Goal: Information Seeking & Learning: Learn about a topic

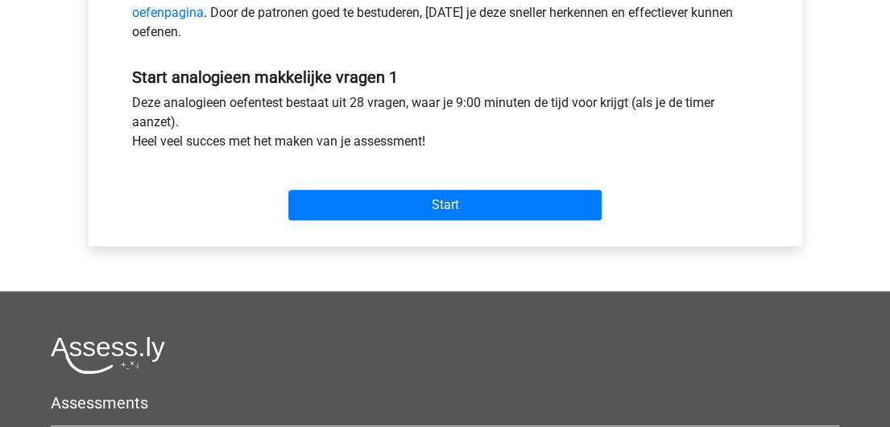
scroll to position [559, 0]
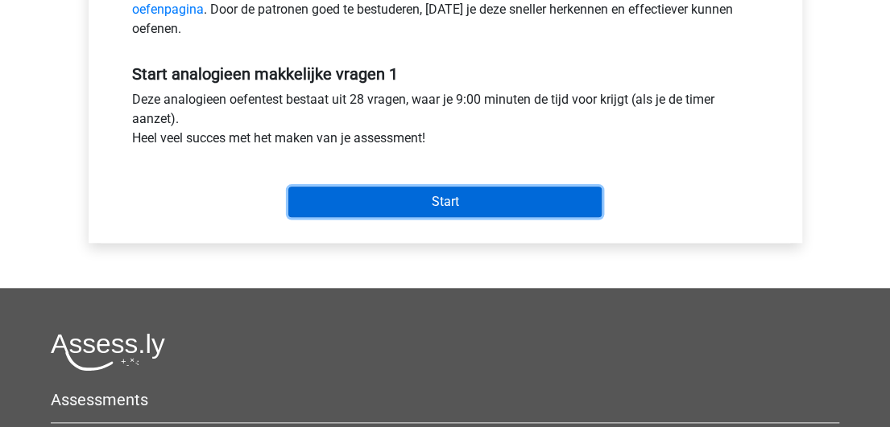
click at [447, 200] on input "Start" at bounding box center [444, 202] width 313 height 31
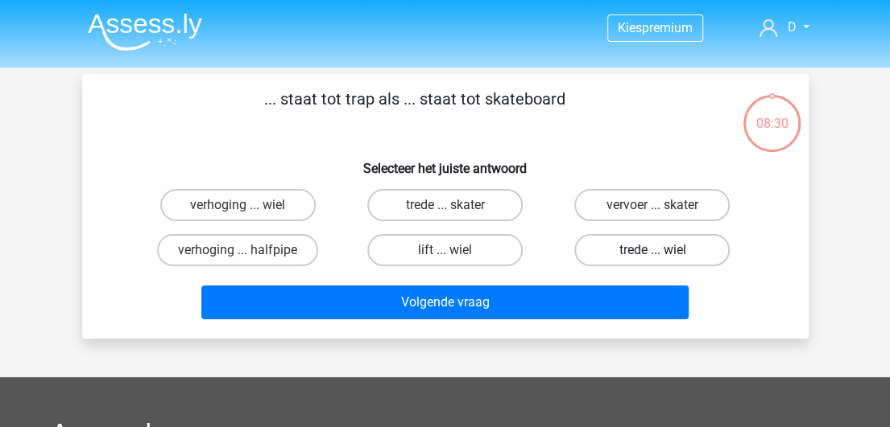
click at [672, 247] on label "trede ... wiel" at bounding box center [651, 250] width 155 height 32
click at [663, 250] on input "trede ... wiel" at bounding box center [657, 255] width 10 height 10
radio input "true"
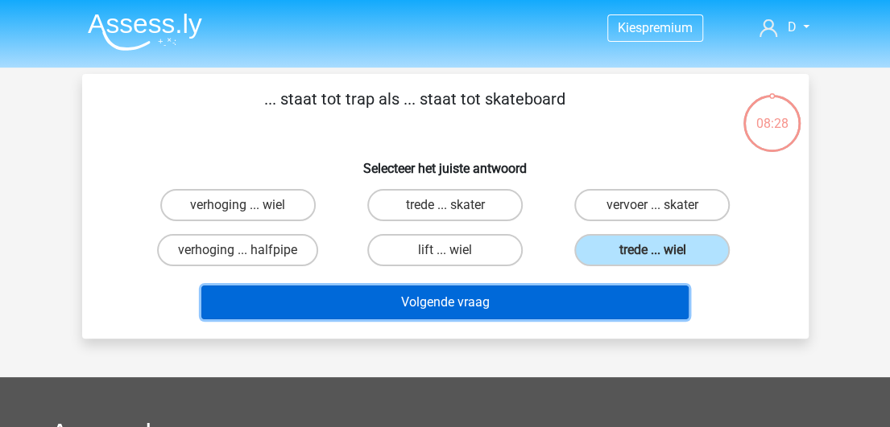
click at [487, 301] on button "Volgende vraag" at bounding box center [444, 303] width 487 height 34
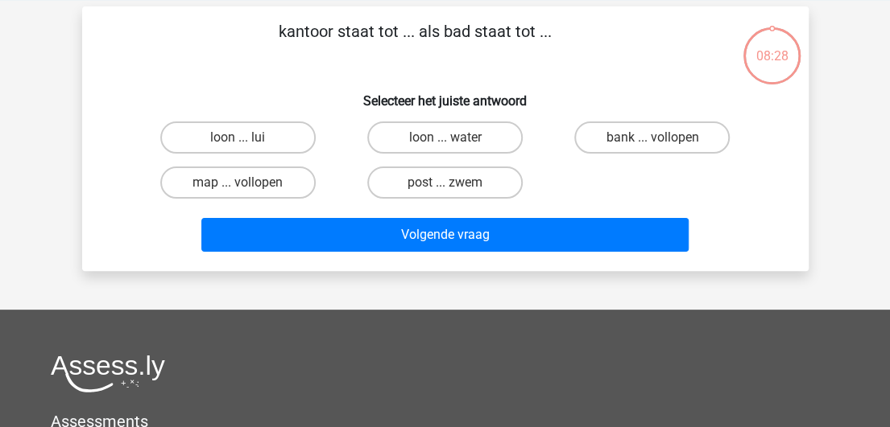
scroll to position [74, 0]
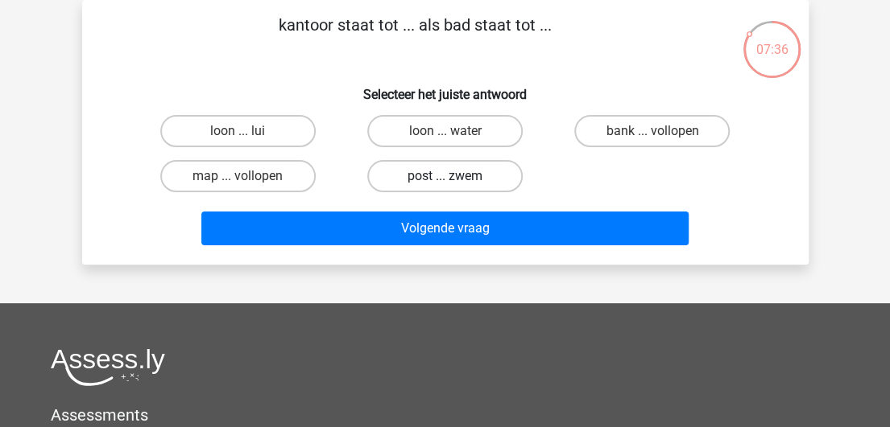
click at [443, 177] on label "post ... zwem" at bounding box center [444, 176] width 155 height 32
click at [444, 177] on input "post ... zwem" at bounding box center [449, 181] width 10 height 10
radio input "true"
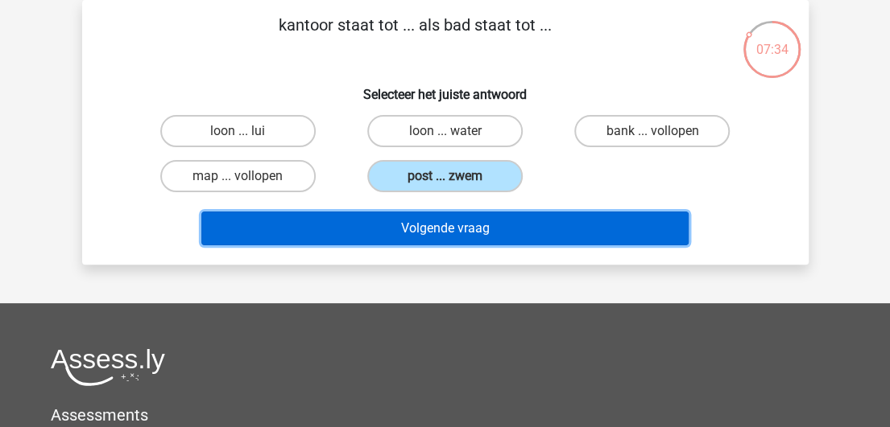
click at [466, 228] on button "Volgende vraag" at bounding box center [444, 229] width 487 height 34
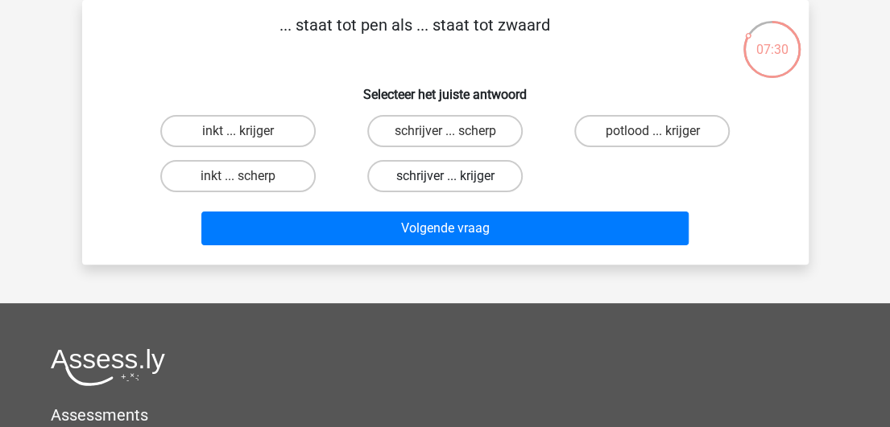
click at [456, 179] on label "schrijver ... krijger" at bounding box center [444, 176] width 155 height 32
click at [455, 179] on input "schrijver ... krijger" at bounding box center [449, 181] width 10 height 10
radio input "true"
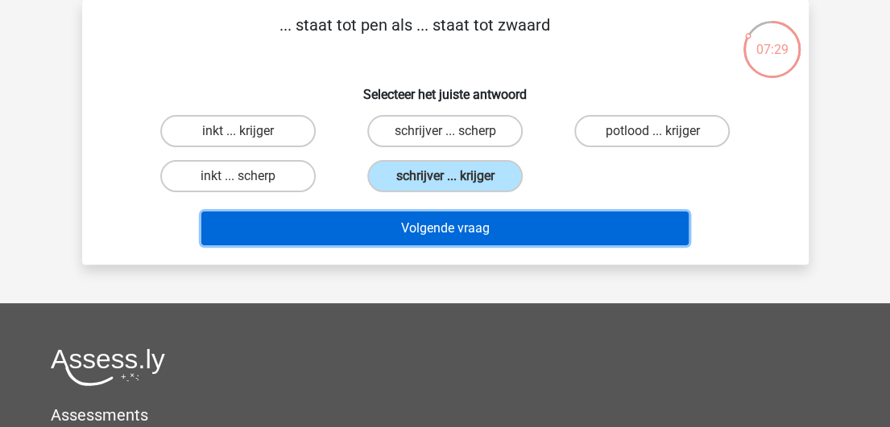
click at [452, 229] on button "Volgende vraag" at bounding box center [444, 229] width 487 height 34
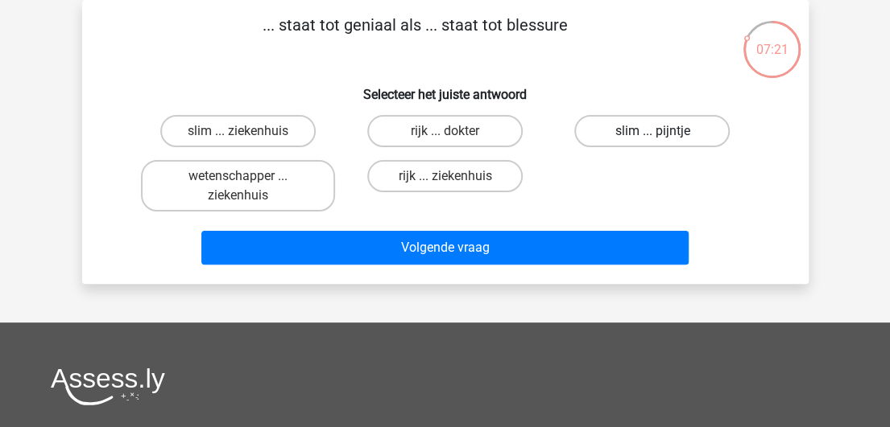
click at [634, 135] on label "slim ... pijntje" at bounding box center [651, 131] width 155 height 32
click at [652, 135] on input "slim ... pijntje" at bounding box center [657, 136] width 10 height 10
radio input "true"
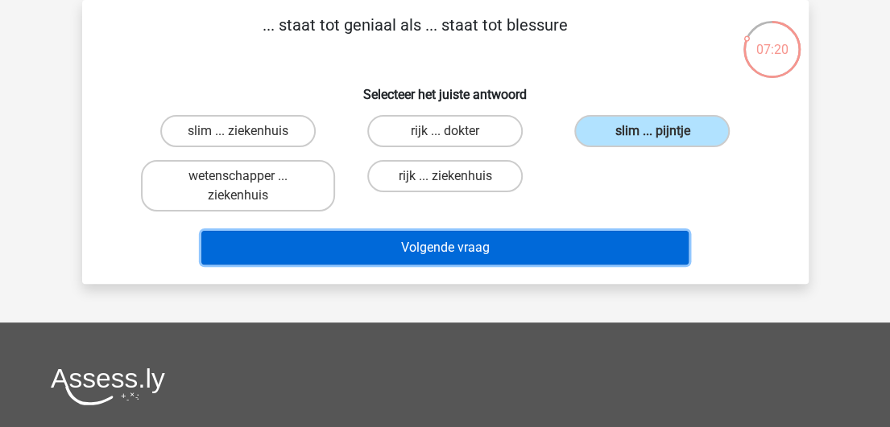
click at [509, 256] on button "Volgende vraag" at bounding box center [444, 248] width 487 height 34
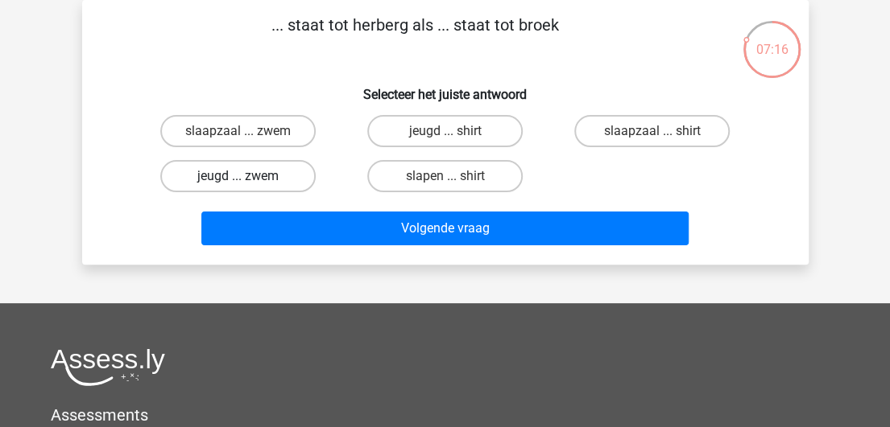
click at [243, 170] on label "jeugd ... zwem" at bounding box center [237, 176] width 155 height 32
click at [243, 176] on input "jeugd ... zwem" at bounding box center [242, 181] width 10 height 10
radio input "true"
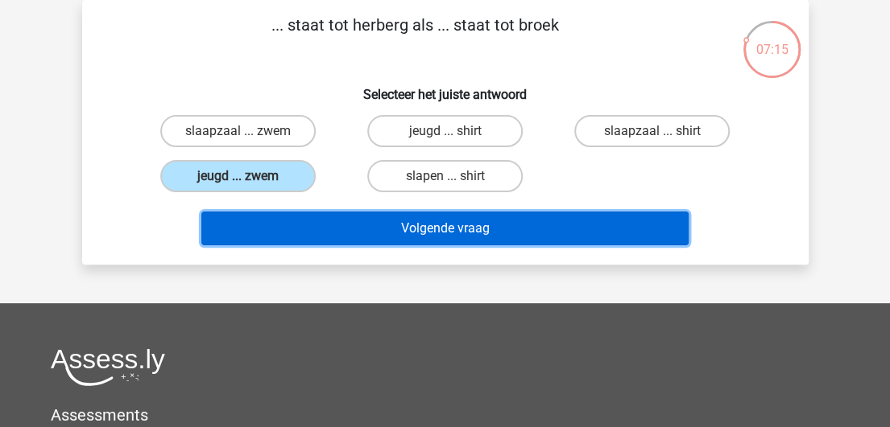
click at [402, 232] on button "Volgende vraag" at bounding box center [444, 229] width 487 height 34
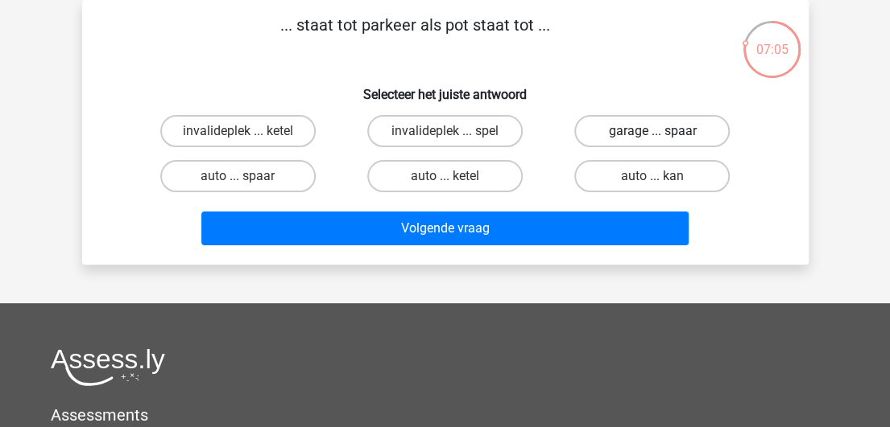
click at [633, 128] on label "garage ... spaar" at bounding box center [651, 131] width 155 height 32
click at [652, 131] on input "garage ... spaar" at bounding box center [657, 136] width 10 height 10
radio input "true"
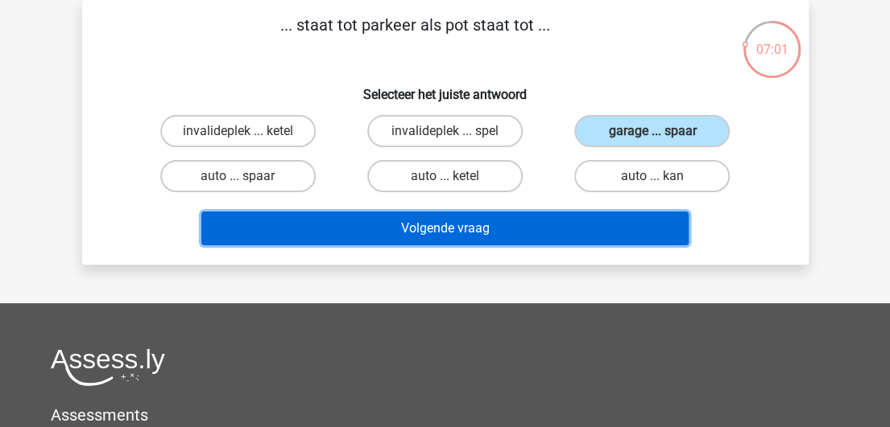
click at [475, 232] on button "Volgende vraag" at bounding box center [444, 229] width 487 height 34
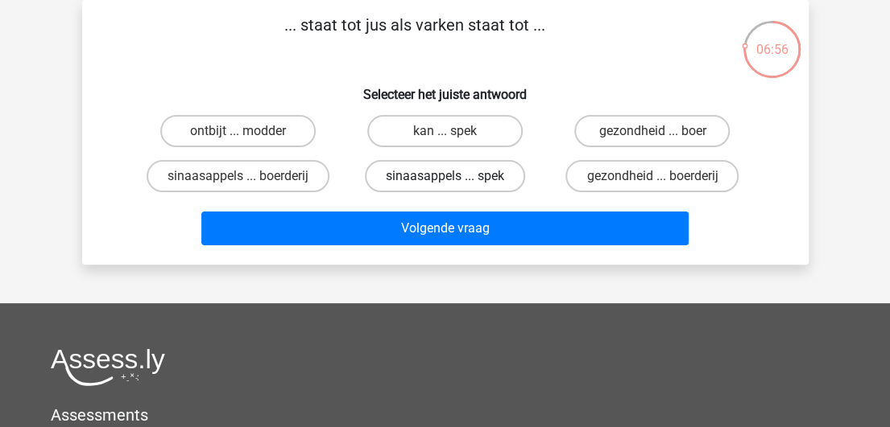
click at [432, 181] on label "sinaasappels ... spek" at bounding box center [445, 176] width 160 height 32
click at [444, 181] on input "sinaasappels ... spek" at bounding box center [449, 181] width 10 height 10
radio input "true"
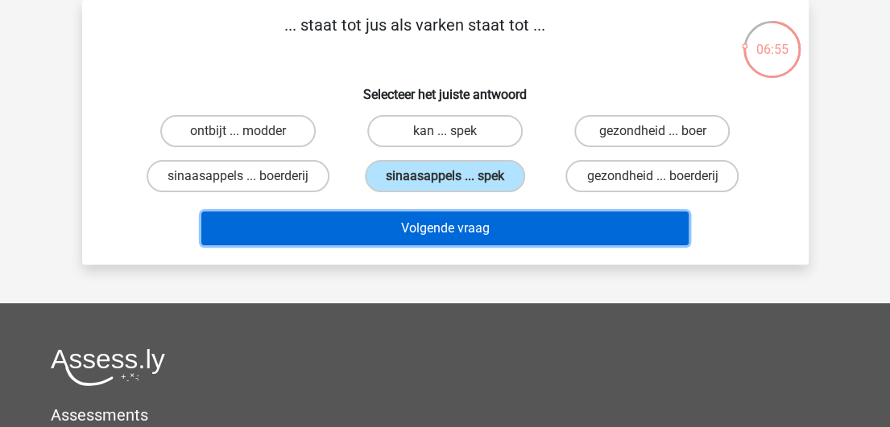
click at [436, 229] on button "Volgende vraag" at bounding box center [444, 229] width 487 height 34
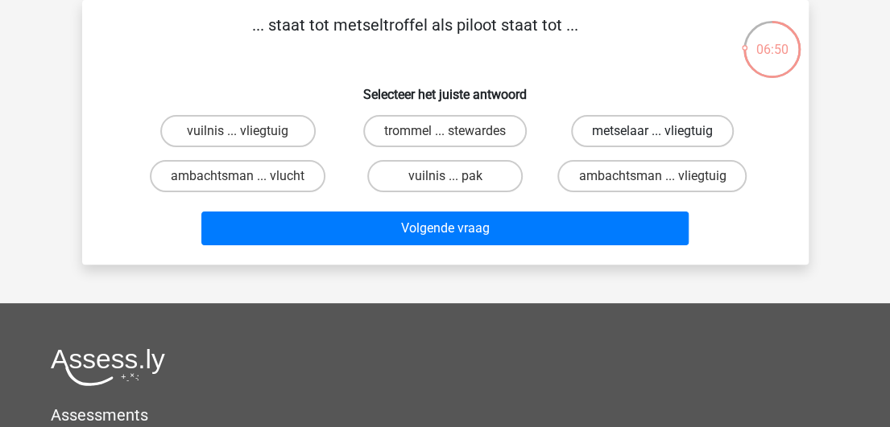
click at [633, 134] on label "metselaar ... vliegtuig" at bounding box center [652, 131] width 163 height 32
click at [652, 134] on input "metselaar ... vliegtuig" at bounding box center [657, 136] width 10 height 10
radio input "true"
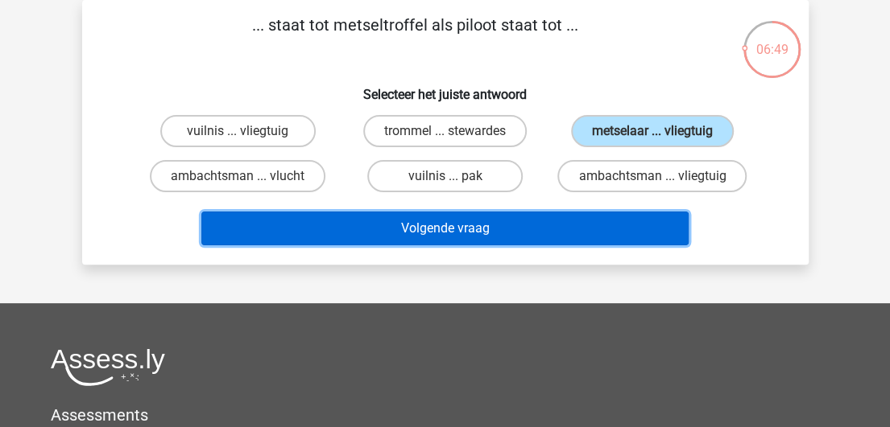
click at [516, 228] on button "Volgende vraag" at bounding box center [444, 229] width 487 height 34
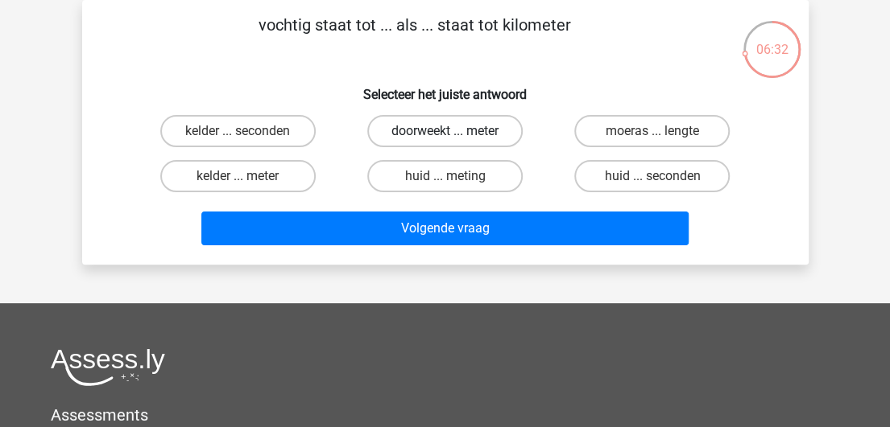
click at [417, 136] on label "doorweekt ... meter" at bounding box center [444, 131] width 155 height 32
click at [444, 136] on input "doorweekt ... meter" at bounding box center [449, 136] width 10 height 10
radio input "true"
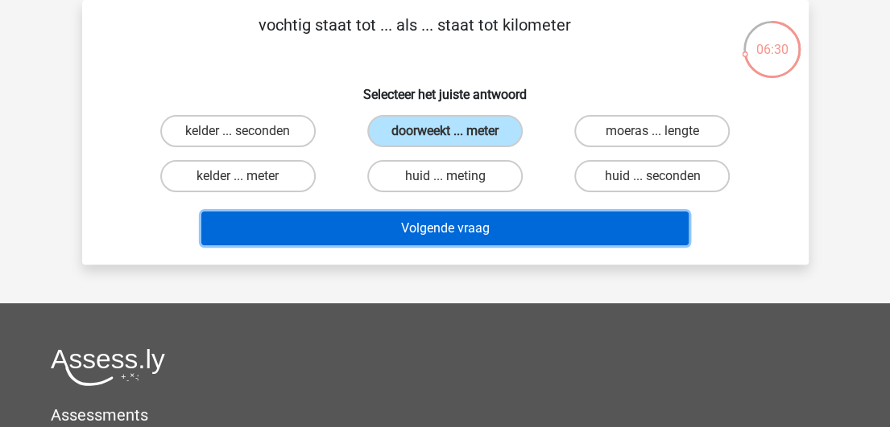
click at [482, 242] on button "Volgende vraag" at bounding box center [444, 229] width 487 height 34
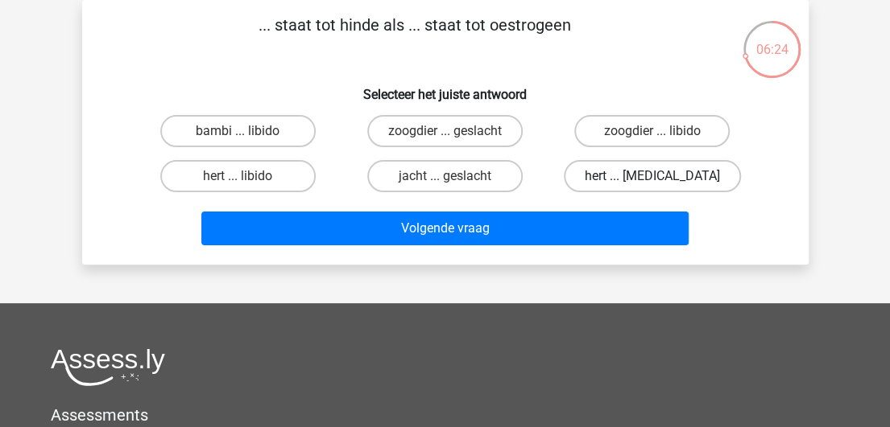
click at [659, 174] on label "hert ... testosteron" at bounding box center [652, 176] width 177 height 32
click at [659, 176] on input "hert ... testosteron" at bounding box center [657, 181] width 10 height 10
radio input "true"
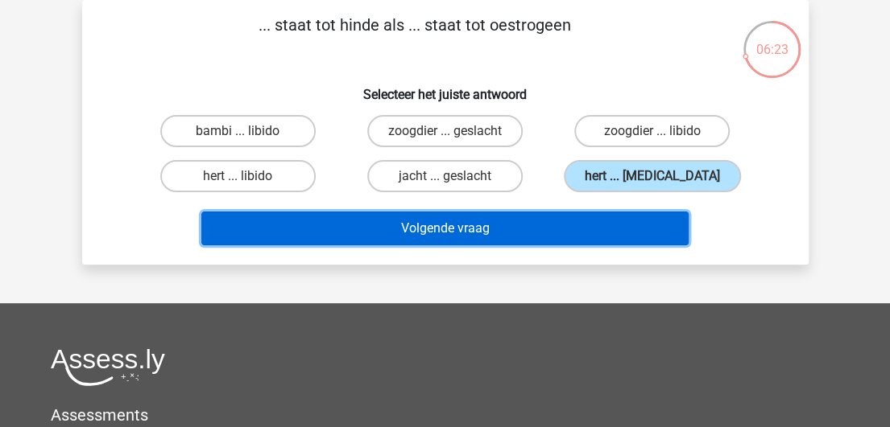
click at [556, 232] on button "Volgende vraag" at bounding box center [444, 229] width 487 height 34
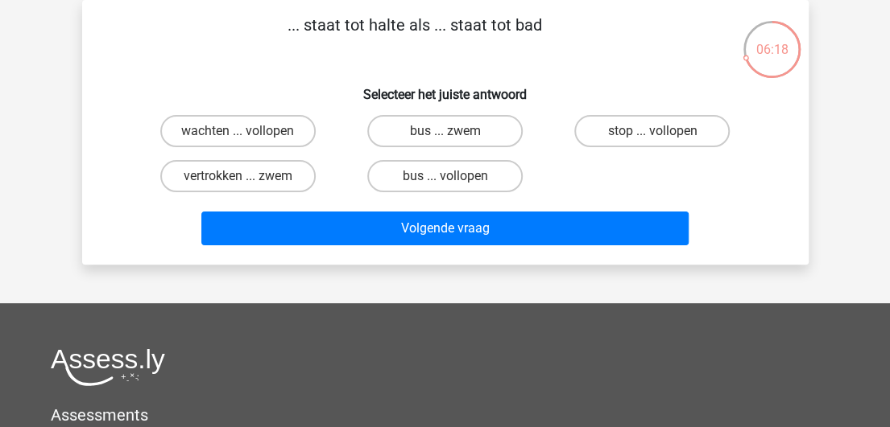
click at [451, 131] on input "bus ... zwem" at bounding box center [449, 136] width 10 height 10
radio input "true"
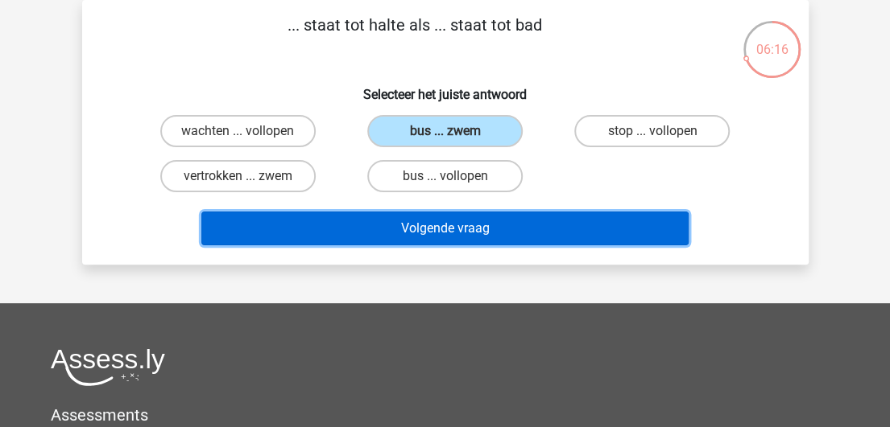
click at [443, 229] on button "Volgende vraag" at bounding box center [444, 229] width 487 height 34
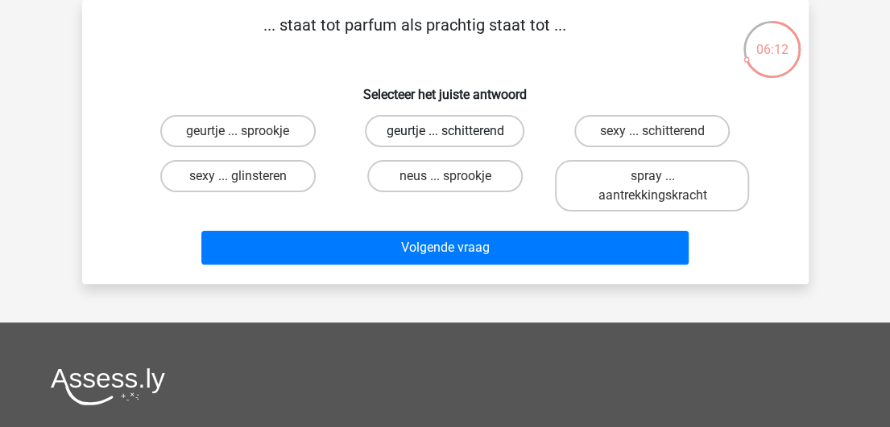
click at [481, 129] on label "geurtje ... schitterend" at bounding box center [444, 131] width 159 height 32
click at [455, 131] on input "geurtje ... schitterend" at bounding box center [449, 136] width 10 height 10
radio input "true"
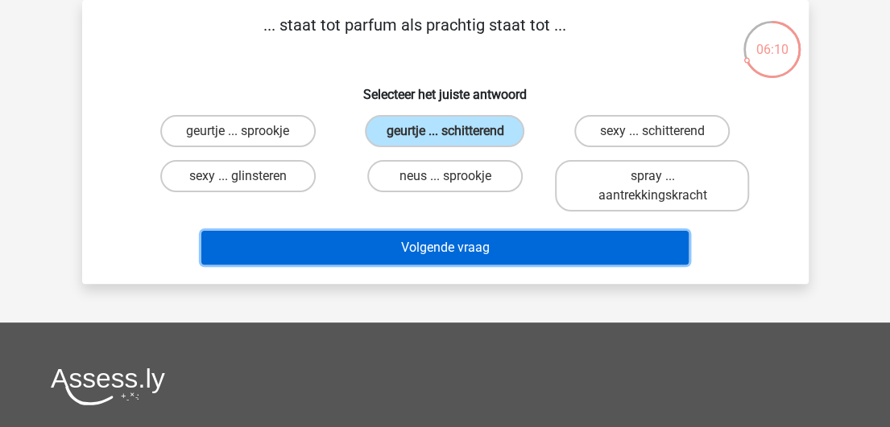
click at [441, 249] on button "Volgende vraag" at bounding box center [444, 248] width 487 height 34
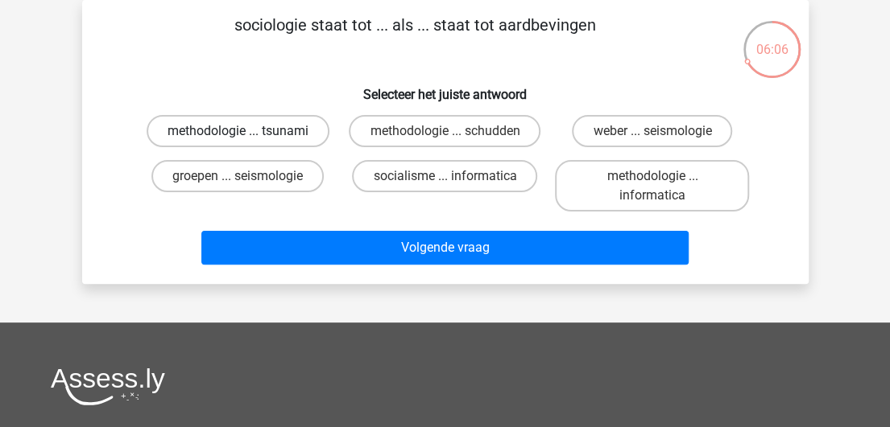
click at [292, 131] on label "methodologie ... tsunami" at bounding box center [238, 131] width 183 height 32
click at [248, 131] on input "methodologie ... tsunami" at bounding box center [242, 136] width 10 height 10
radio input "true"
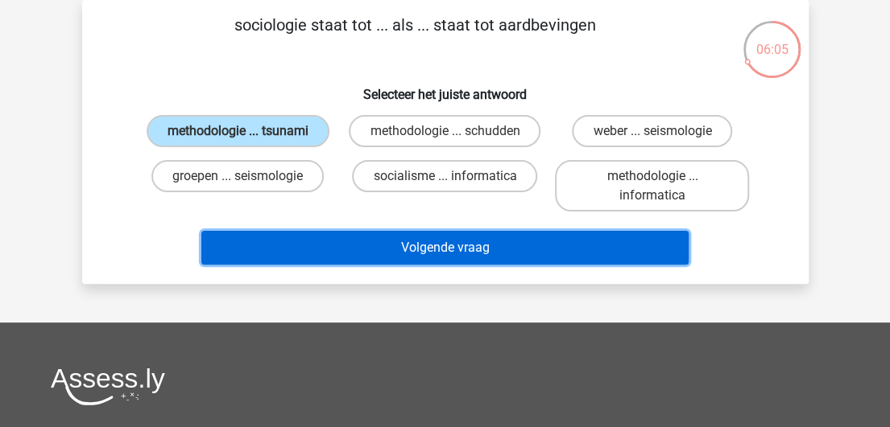
click at [413, 255] on button "Volgende vraag" at bounding box center [444, 248] width 487 height 34
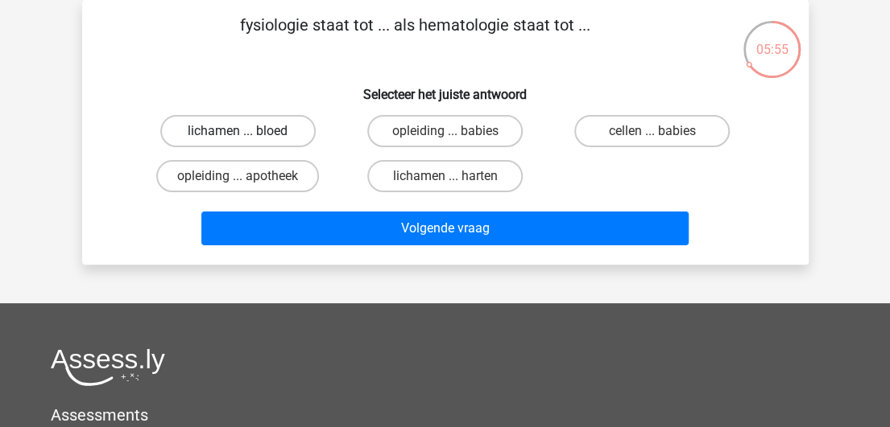
click at [276, 131] on label "lichamen ... bloed" at bounding box center [237, 131] width 155 height 32
click at [248, 131] on input "lichamen ... bloed" at bounding box center [242, 136] width 10 height 10
radio input "true"
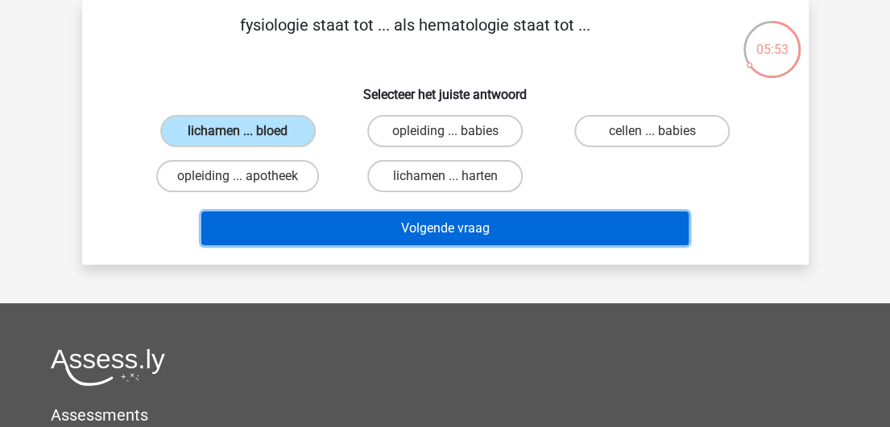
click at [412, 233] on button "Volgende vraag" at bounding box center [444, 229] width 487 height 34
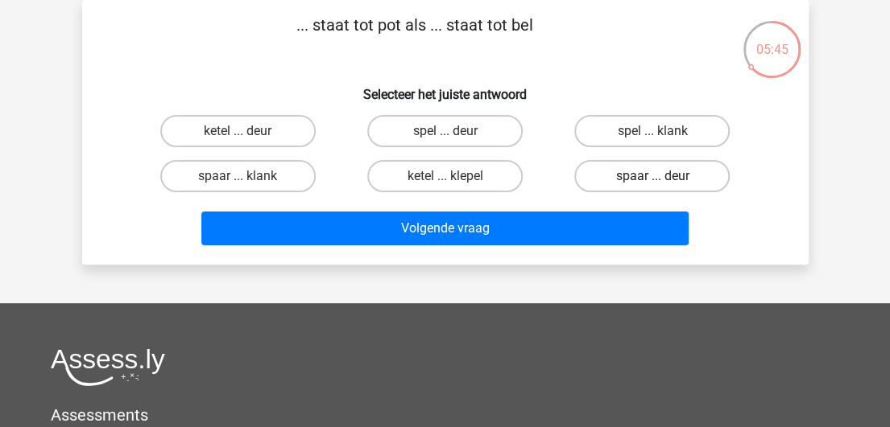
click at [638, 177] on label "spaar ... deur" at bounding box center [651, 176] width 155 height 32
click at [652, 177] on input "spaar ... deur" at bounding box center [657, 181] width 10 height 10
radio input "true"
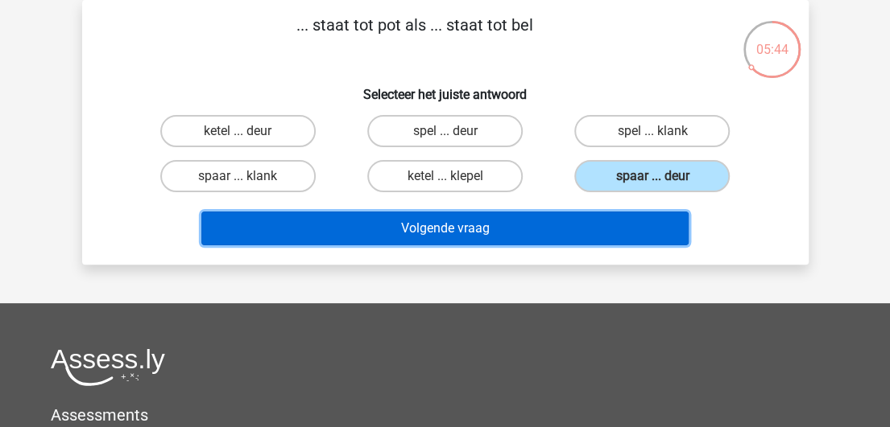
click at [596, 229] on button "Volgende vraag" at bounding box center [444, 229] width 487 height 34
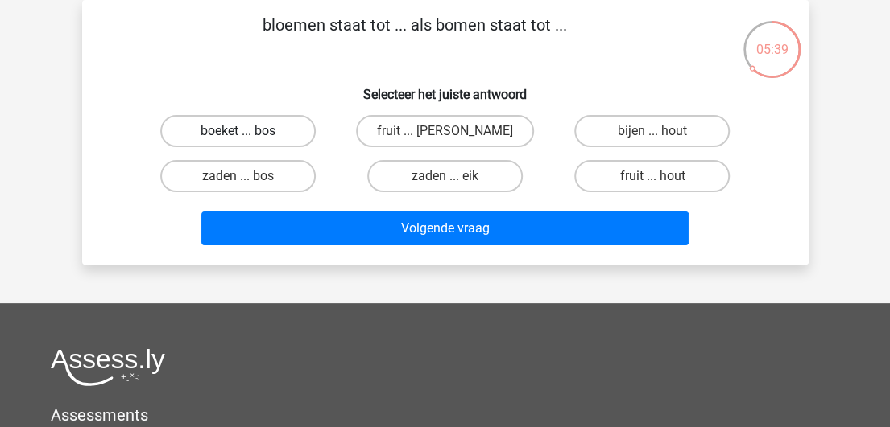
click at [285, 125] on label "boeket ... bos" at bounding box center [237, 131] width 155 height 32
click at [248, 131] on input "boeket ... bos" at bounding box center [242, 136] width 10 height 10
radio input "true"
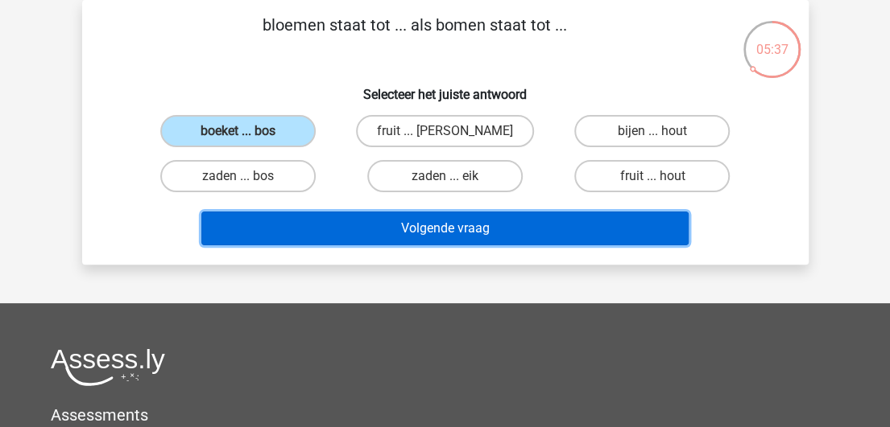
click at [464, 228] on button "Volgende vraag" at bounding box center [444, 229] width 487 height 34
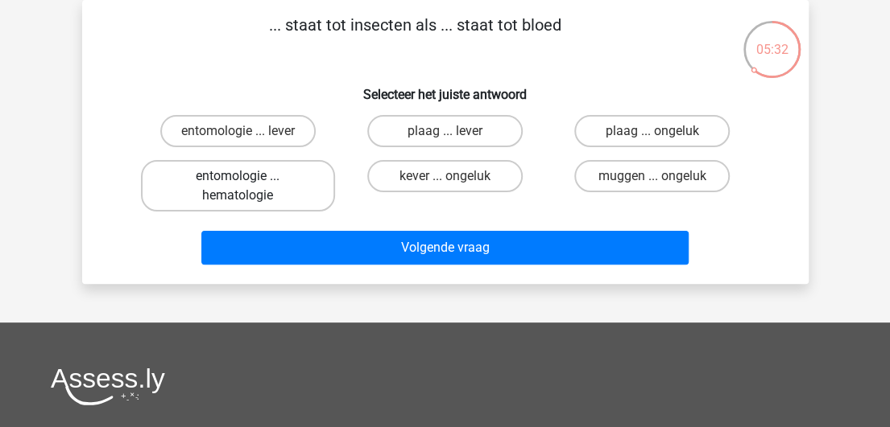
click at [242, 199] on label "entomologie ... hematologie" at bounding box center [238, 186] width 194 height 52
click at [242, 187] on input "entomologie ... hematologie" at bounding box center [242, 181] width 10 height 10
radio input "true"
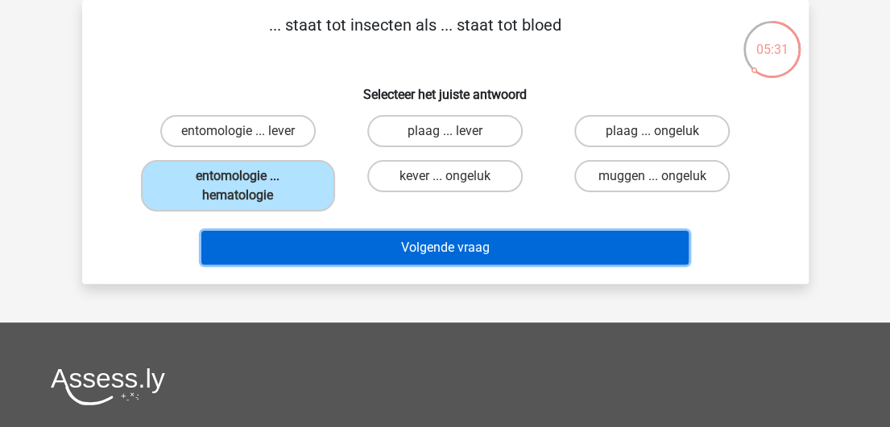
click at [405, 244] on button "Volgende vraag" at bounding box center [444, 248] width 487 height 34
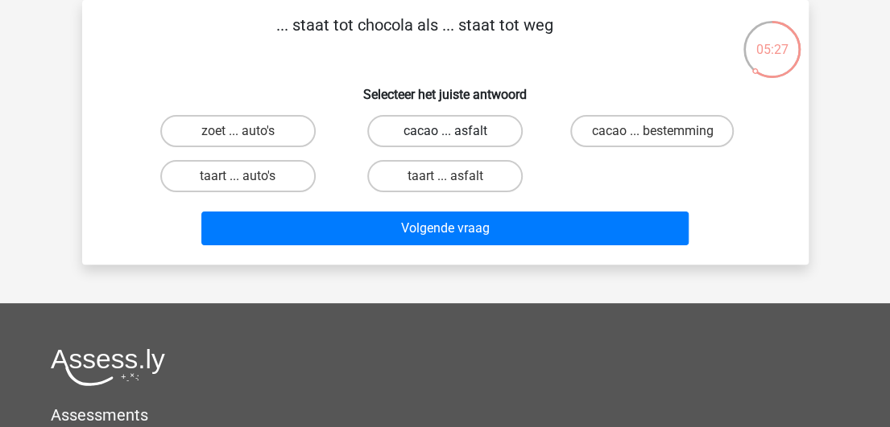
click at [475, 130] on label "cacao ... asfalt" at bounding box center [444, 131] width 155 height 32
click at [455, 131] on input "cacao ... asfalt" at bounding box center [449, 136] width 10 height 10
radio input "true"
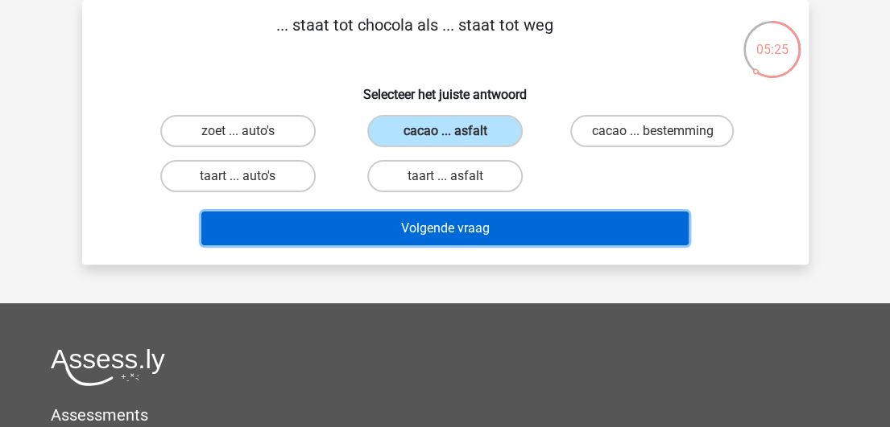
click at [467, 232] on button "Volgende vraag" at bounding box center [444, 229] width 487 height 34
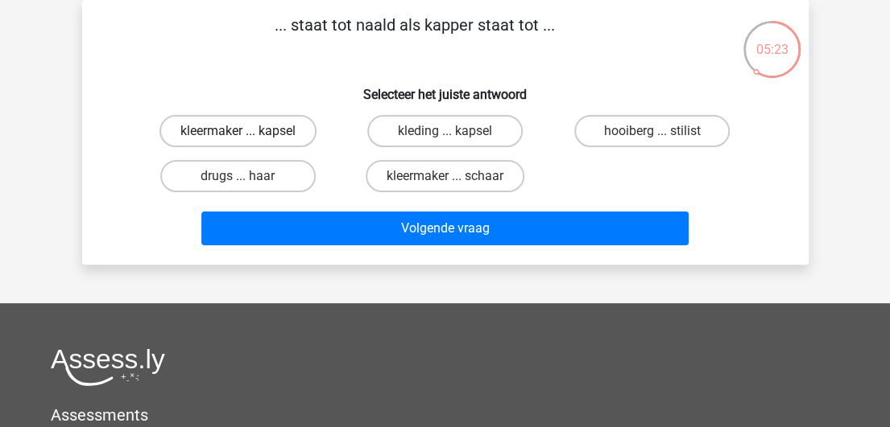
click at [271, 131] on label "kleermaker ... kapsel" at bounding box center [237, 131] width 157 height 32
click at [248, 131] on input "kleermaker ... kapsel" at bounding box center [242, 136] width 10 height 10
radio input "true"
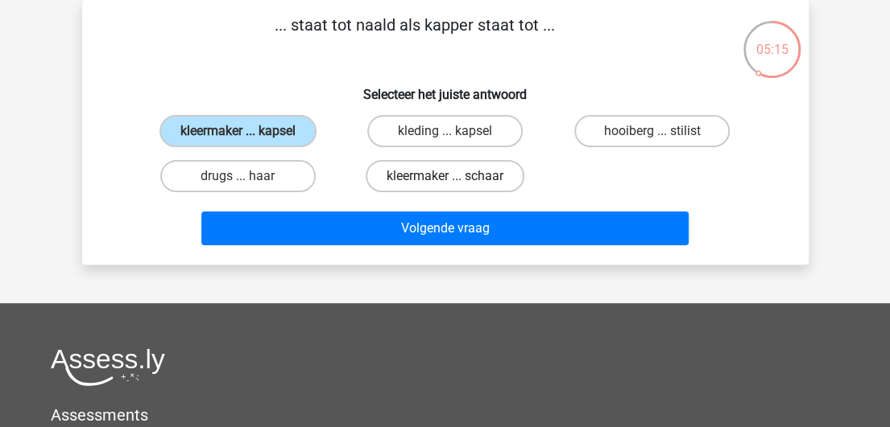
click at [473, 175] on label "kleermaker ... schaar" at bounding box center [445, 176] width 159 height 32
click at [455, 176] on input "kleermaker ... schaar" at bounding box center [449, 181] width 10 height 10
radio input "true"
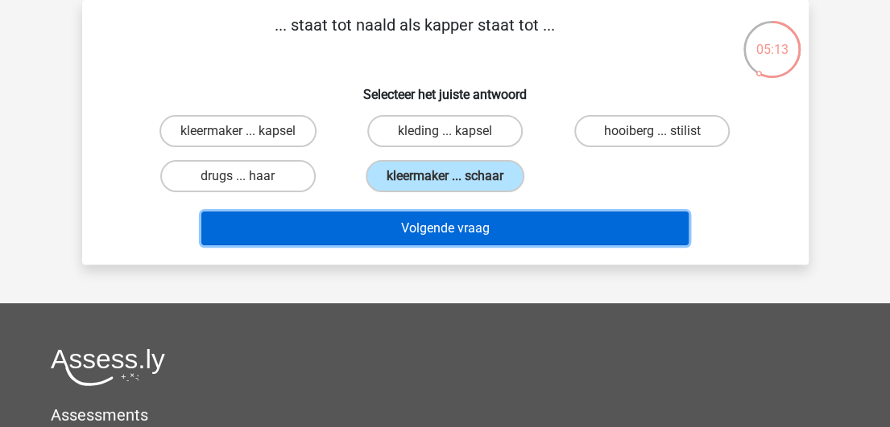
click at [462, 231] on button "Volgende vraag" at bounding box center [444, 229] width 487 height 34
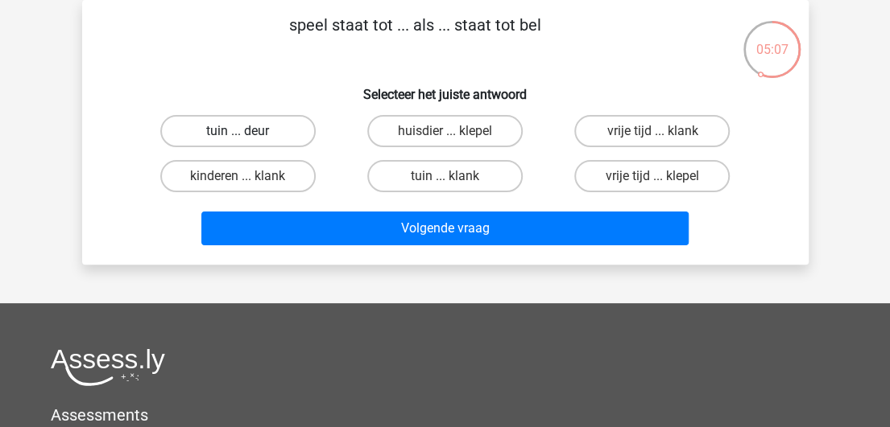
click at [269, 125] on label "tuin ... deur" at bounding box center [237, 131] width 155 height 32
click at [248, 131] on input "tuin ... deur" at bounding box center [242, 136] width 10 height 10
radio input "true"
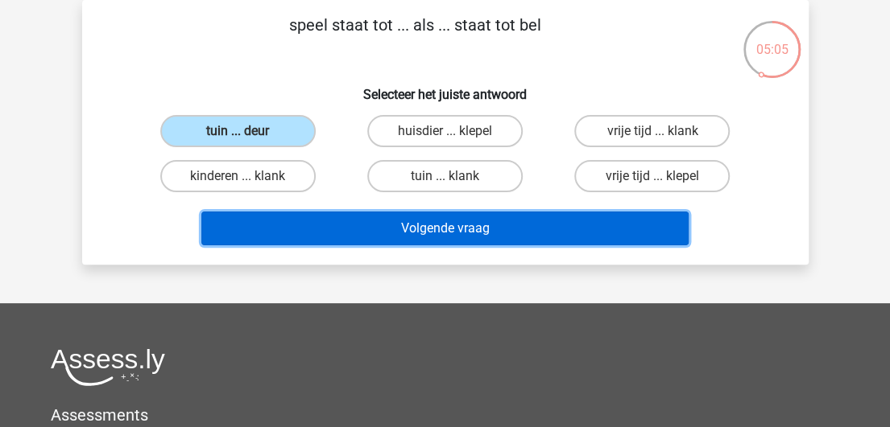
click at [431, 225] on button "Volgende vraag" at bounding box center [444, 229] width 487 height 34
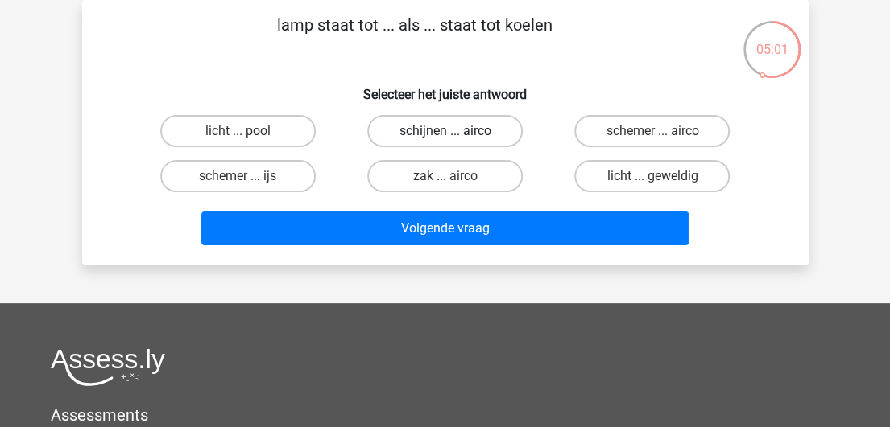
click at [474, 133] on label "schijnen ... airco" at bounding box center [444, 131] width 155 height 32
click at [455, 133] on input "schijnen ... airco" at bounding box center [449, 136] width 10 height 10
radio input "true"
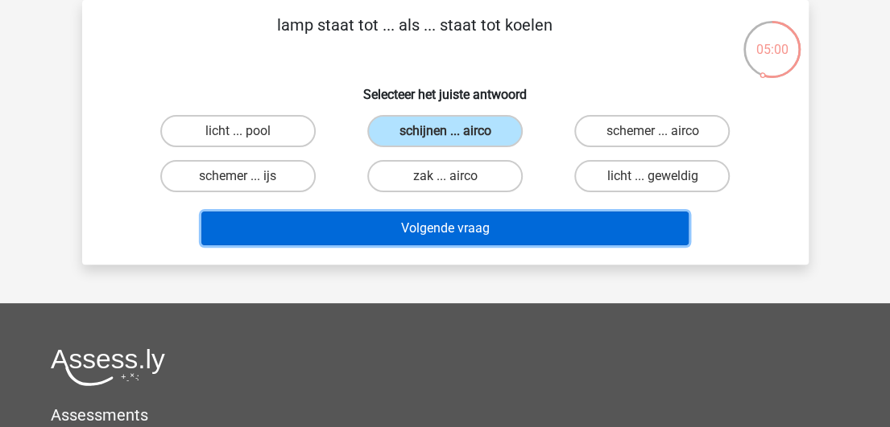
click at [467, 234] on button "Volgende vraag" at bounding box center [444, 229] width 487 height 34
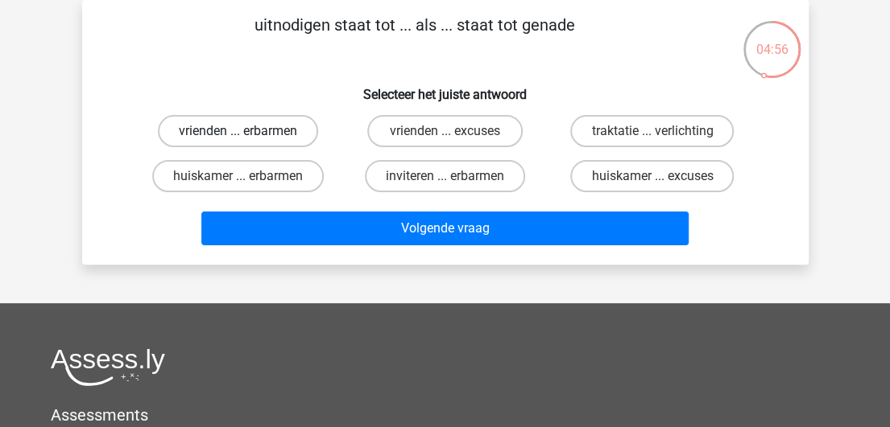
click at [279, 133] on label "vrienden ... erbarmen" at bounding box center [238, 131] width 160 height 32
click at [248, 133] on input "vrienden ... erbarmen" at bounding box center [242, 136] width 10 height 10
radio input "true"
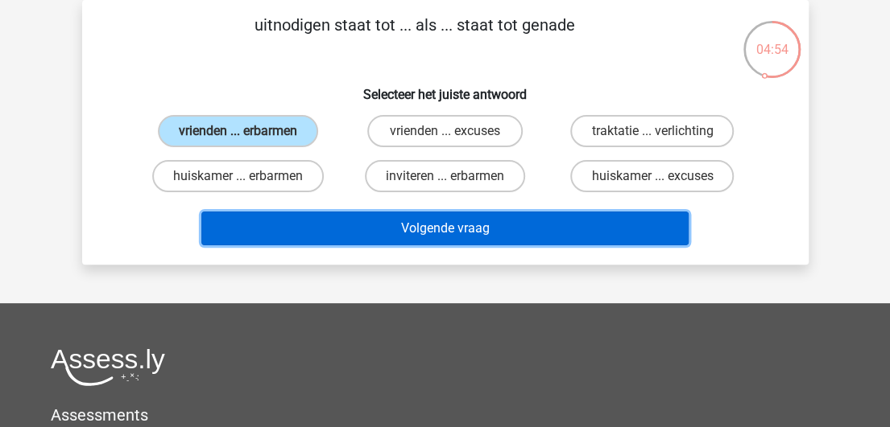
click at [432, 233] on button "Volgende vraag" at bounding box center [444, 229] width 487 height 34
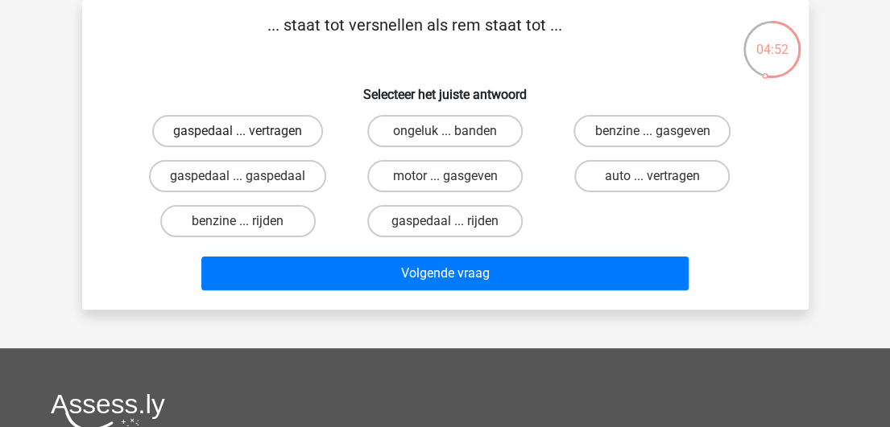
click at [288, 133] on label "gaspedaal ... vertragen" at bounding box center [237, 131] width 171 height 32
click at [248, 133] on input "gaspedaal ... vertragen" at bounding box center [242, 136] width 10 height 10
radio input "true"
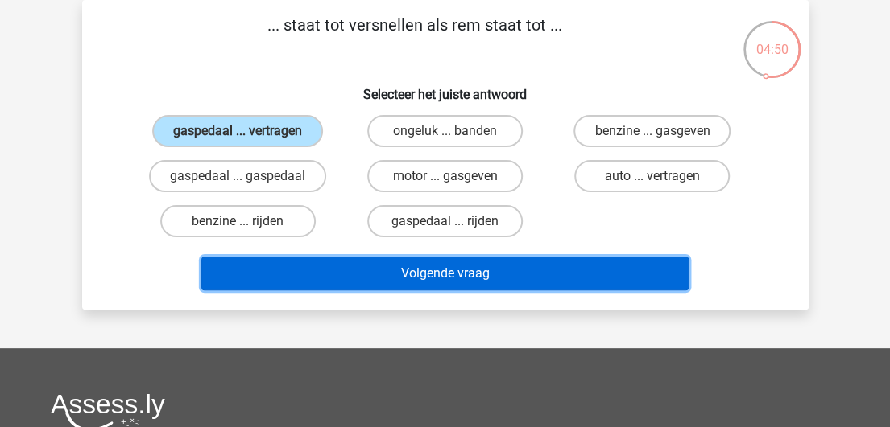
click at [456, 279] on button "Volgende vraag" at bounding box center [444, 274] width 487 height 34
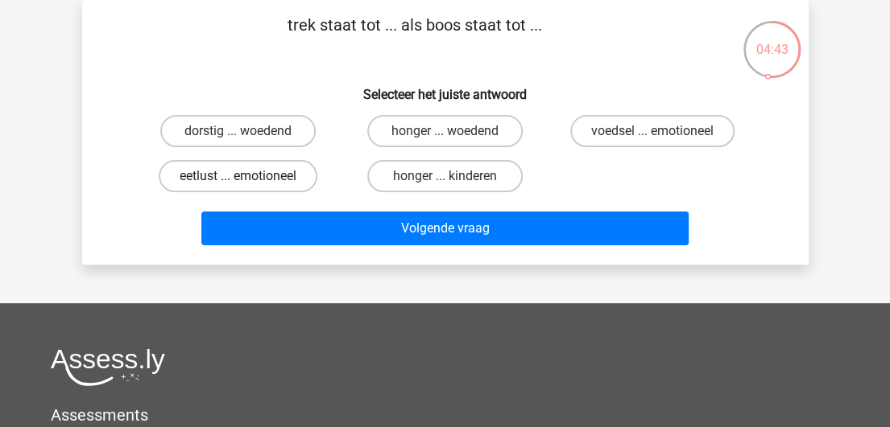
click at [269, 171] on label "eetlust ... emotioneel" at bounding box center [238, 176] width 159 height 32
click at [248, 176] on input "eetlust ... emotioneel" at bounding box center [242, 181] width 10 height 10
radio input "true"
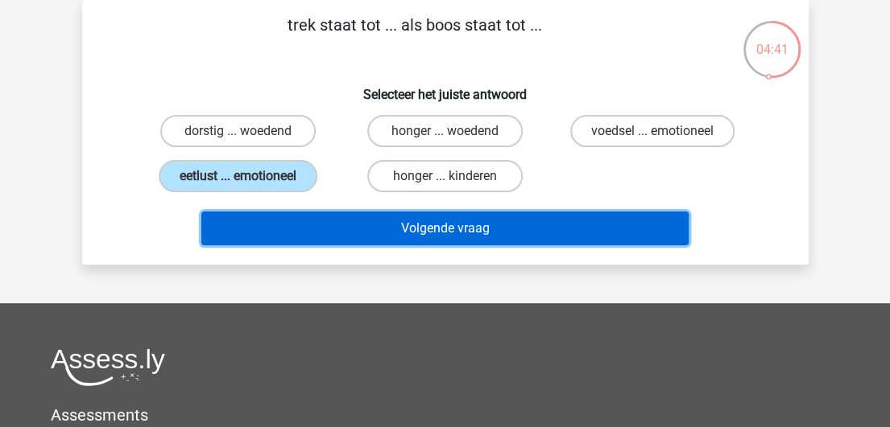
click at [440, 221] on button "Volgende vraag" at bounding box center [444, 229] width 487 height 34
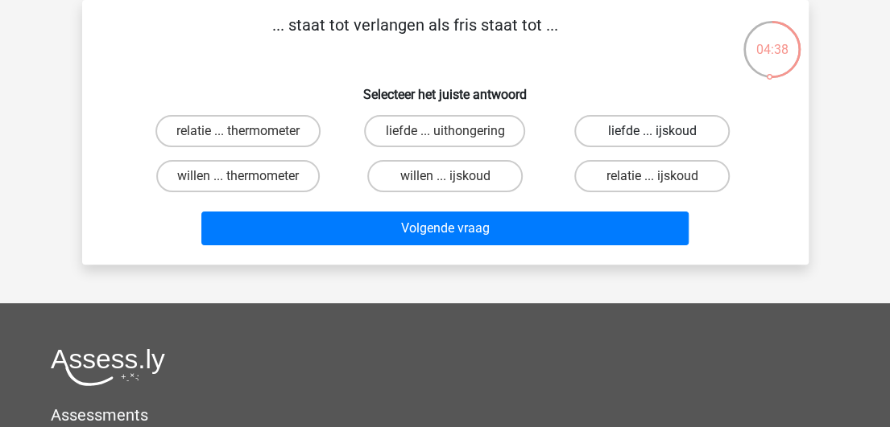
click at [679, 133] on label "liefde ... ijskoud" at bounding box center [651, 131] width 155 height 32
click at [663, 133] on input "liefde ... ijskoud" at bounding box center [657, 136] width 10 height 10
radio input "true"
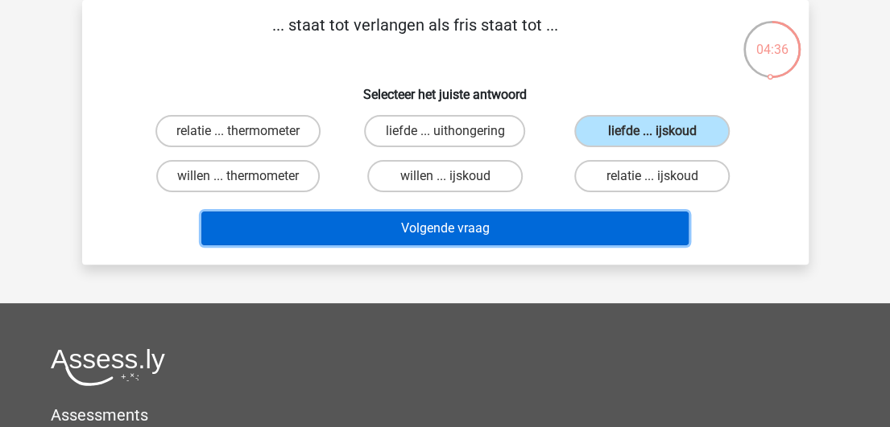
click at [485, 225] on button "Volgende vraag" at bounding box center [444, 229] width 487 height 34
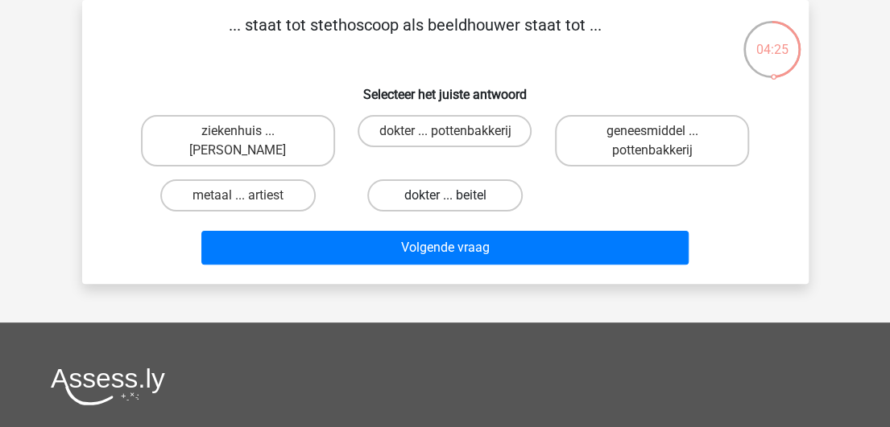
click at [440, 192] on label "dokter ... beitel" at bounding box center [444, 196] width 155 height 32
click at [444, 196] on input "dokter ... beitel" at bounding box center [449, 201] width 10 height 10
radio input "true"
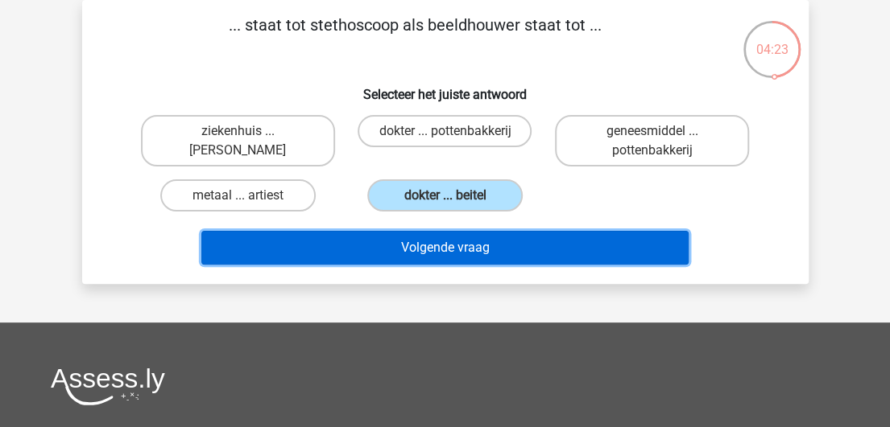
click at [449, 246] on button "Volgende vraag" at bounding box center [444, 248] width 487 height 34
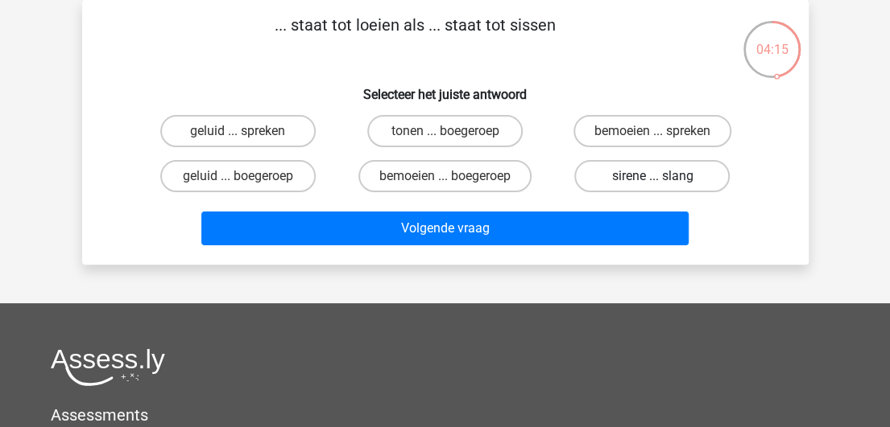
click at [622, 178] on label "sirene ... slang" at bounding box center [651, 176] width 155 height 32
click at [652, 178] on input "sirene ... slang" at bounding box center [657, 181] width 10 height 10
radio input "true"
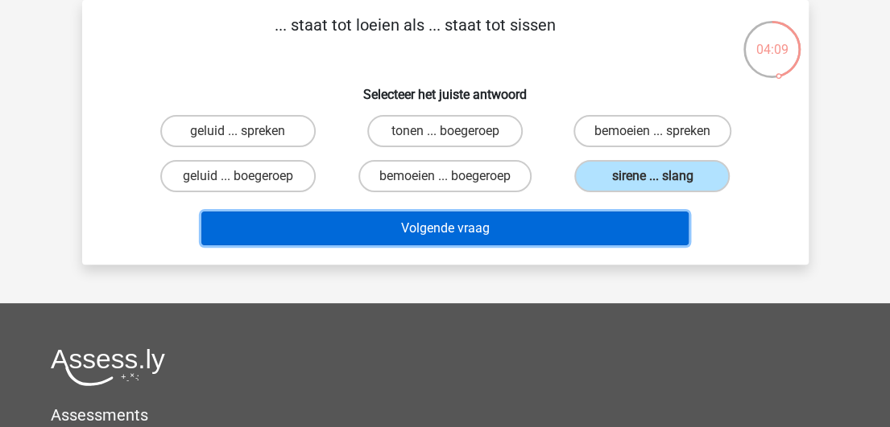
click at [498, 227] on button "Volgende vraag" at bounding box center [444, 229] width 487 height 34
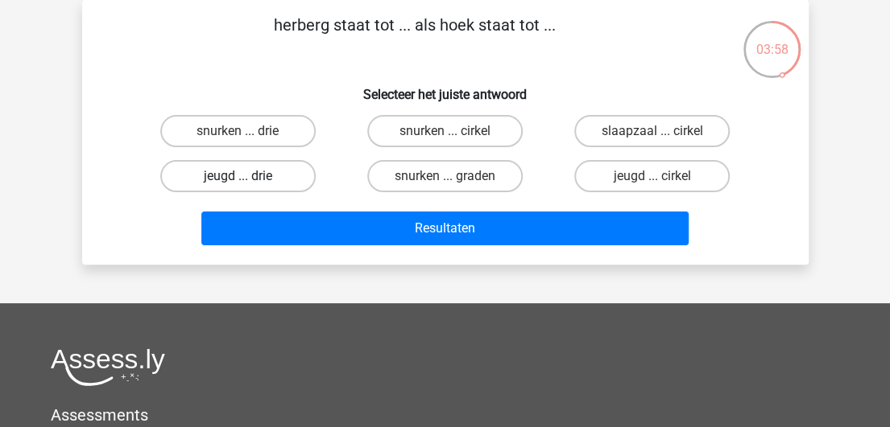
click at [269, 181] on label "jeugd ... drie" at bounding box center [237, 176] width 155 height 32
click at [248, 181] on input "jeugd ... drie" at bounding box center [242, 181] width 10 height 10
radio input "true"
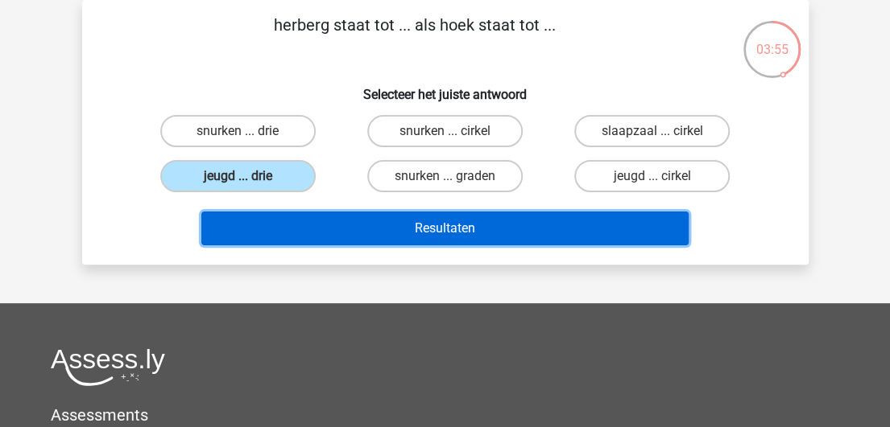
click at [418, 237] on button "Resultaten" at bounding box center [444, 229] width 487 height 34
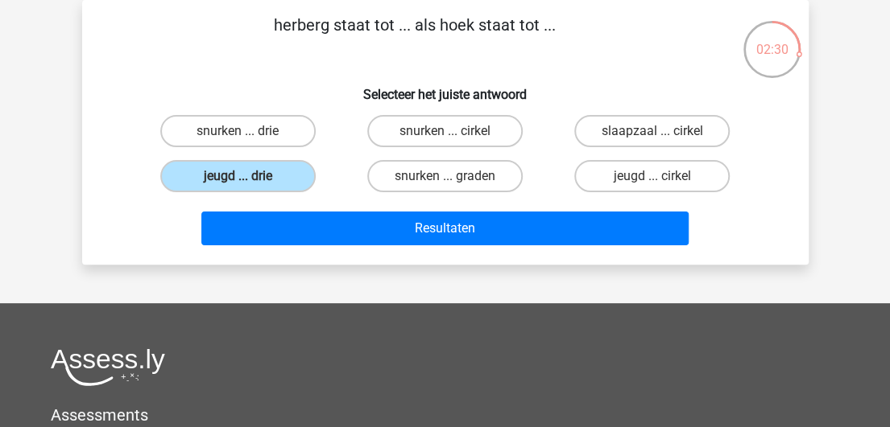
scroll to position [0, 0]
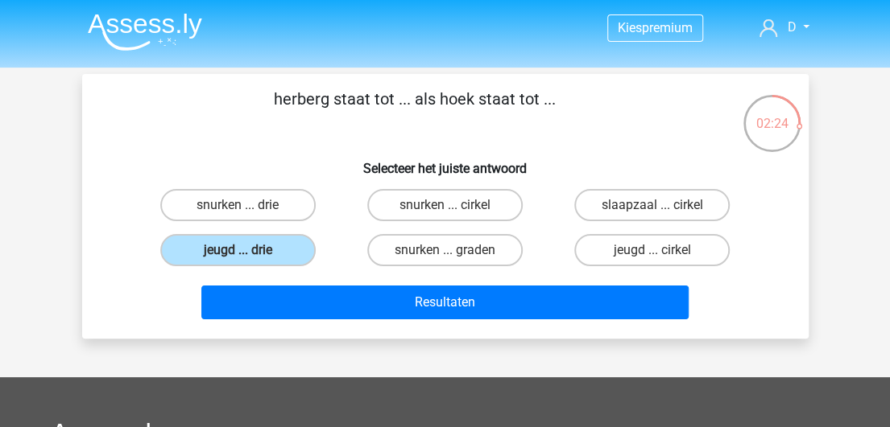
click at [138, 23] on img at bounding box center [145, 32] width 114 height 38
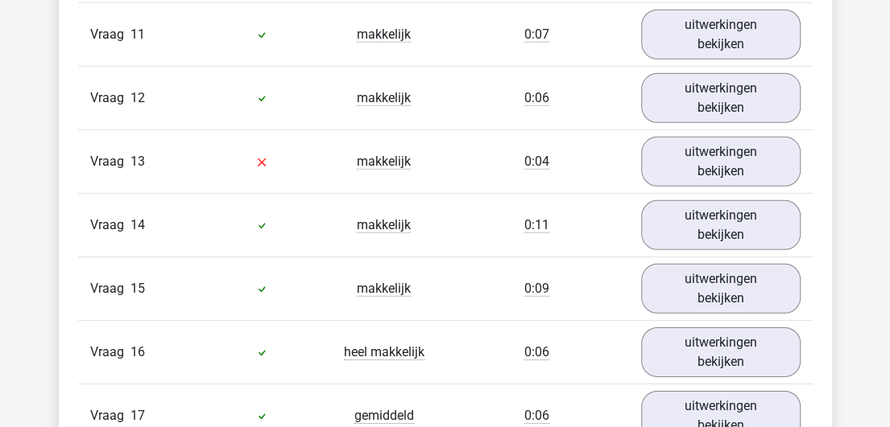
scroll to position [2000, 0]
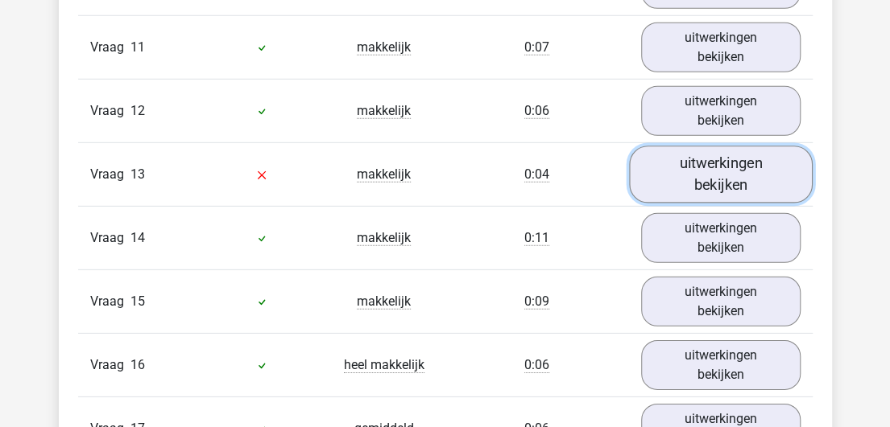
click at [759, 165] on link "uitwerkingen bekijken" at bounding box center [721, 175] width 184 height 57
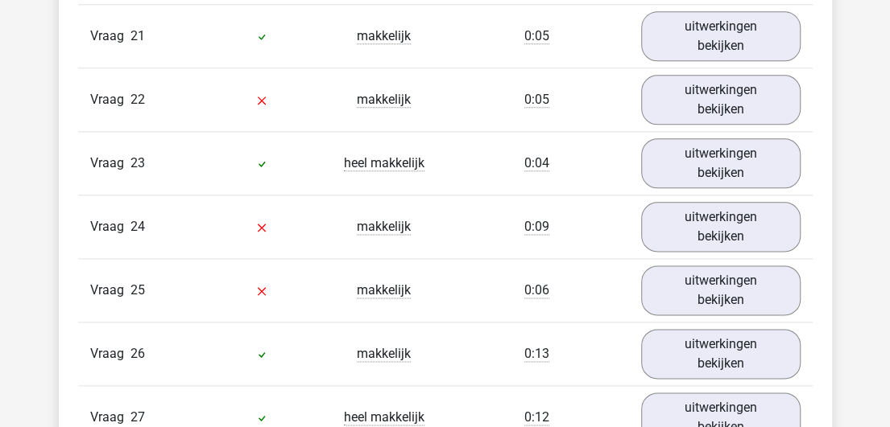
scroll to position [3469, 0]
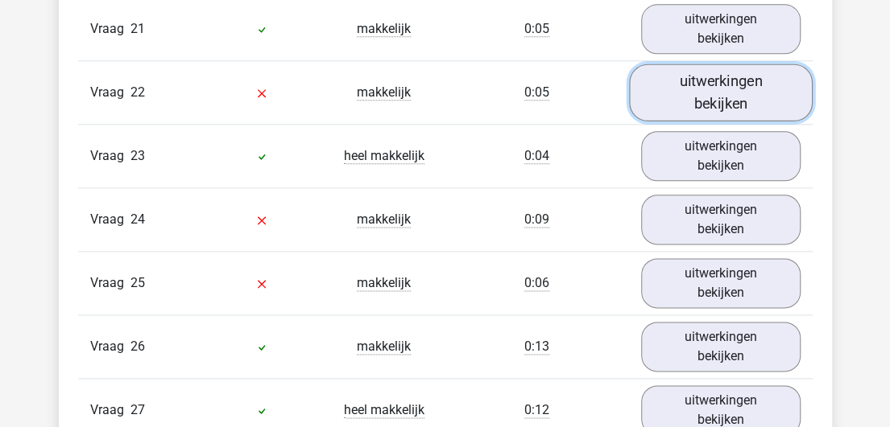
click at [750, 70] on link "uitwerkingen bekijken" at bounding box center [721, 92] width 184 height 57
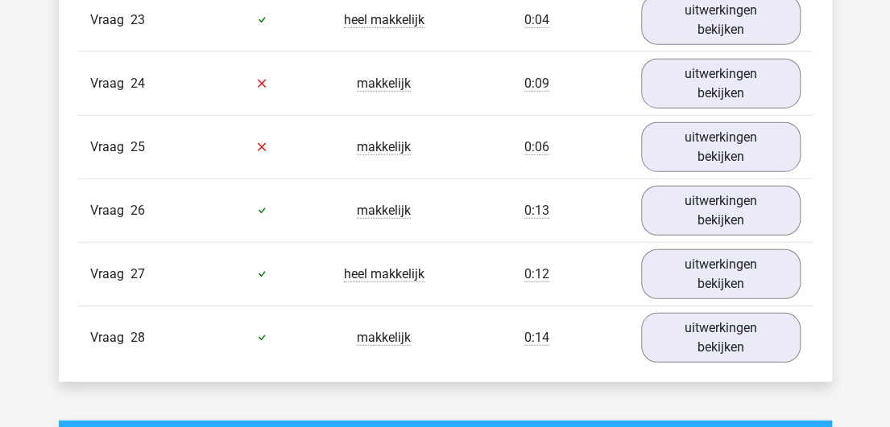
scroll to position [4430, 0]
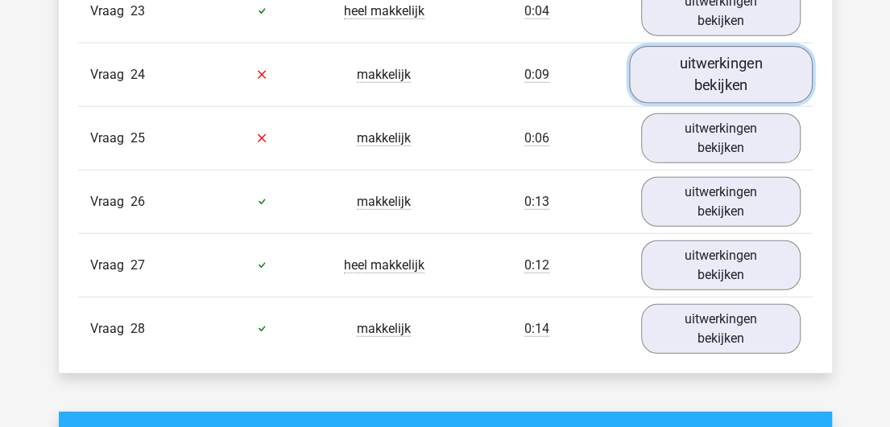
click at [759, 54] on link "uitwerkingen bekijken" at bounding box center [721, 74] width 184 height 57
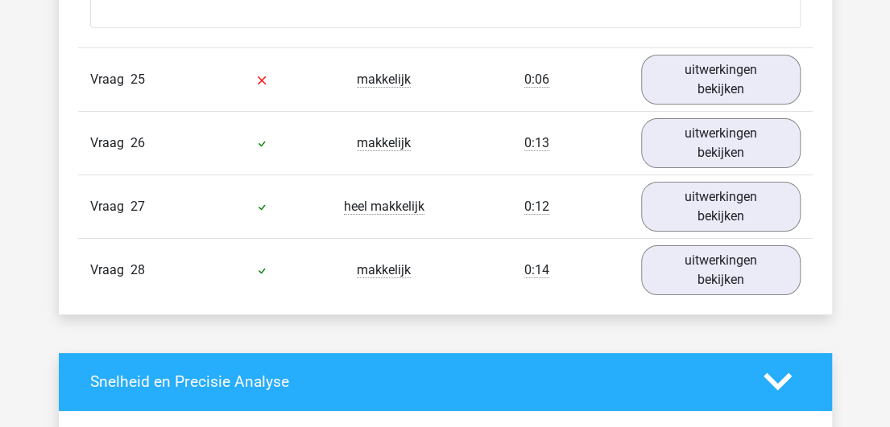
scroll to position [5294, 0]
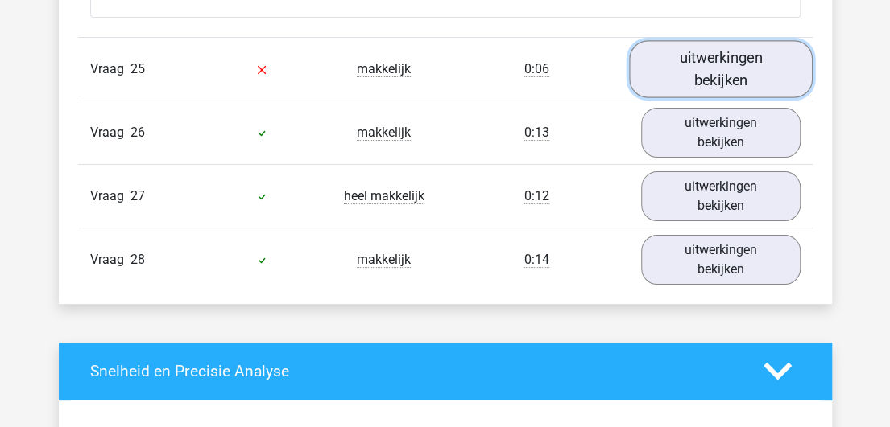
click at [720, 40] on link "uitwerkingen bekijken" at bounding box center [721, 68] width 184 height 57
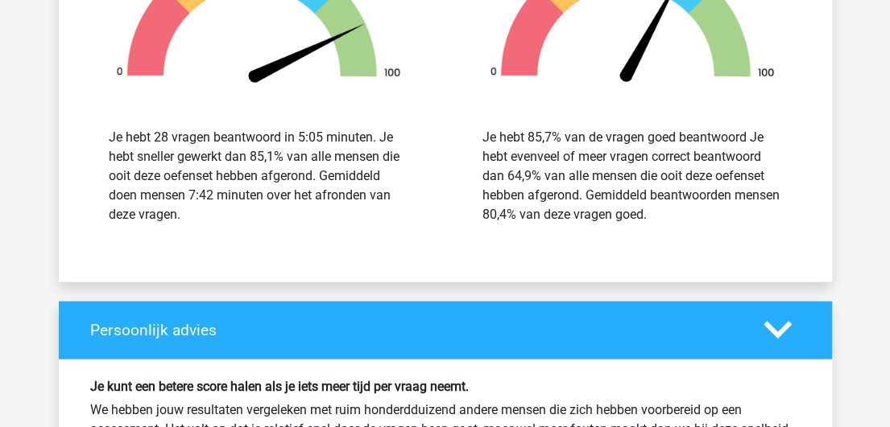
scroll to position [2846, 0]
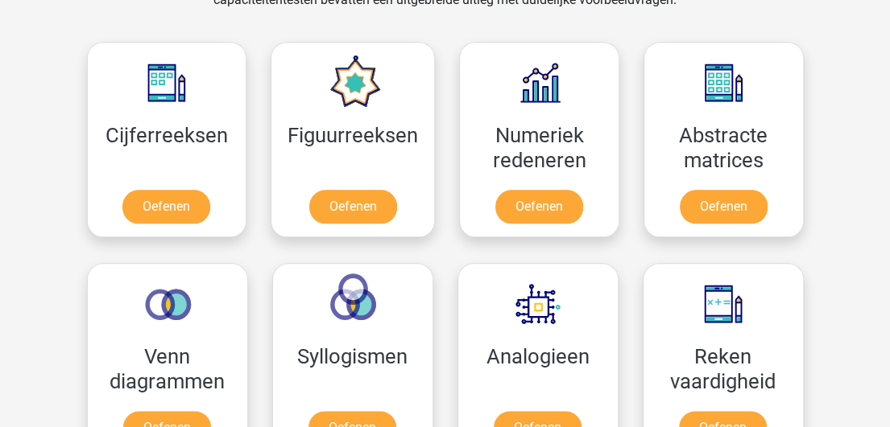
scroll to position [717, 0]
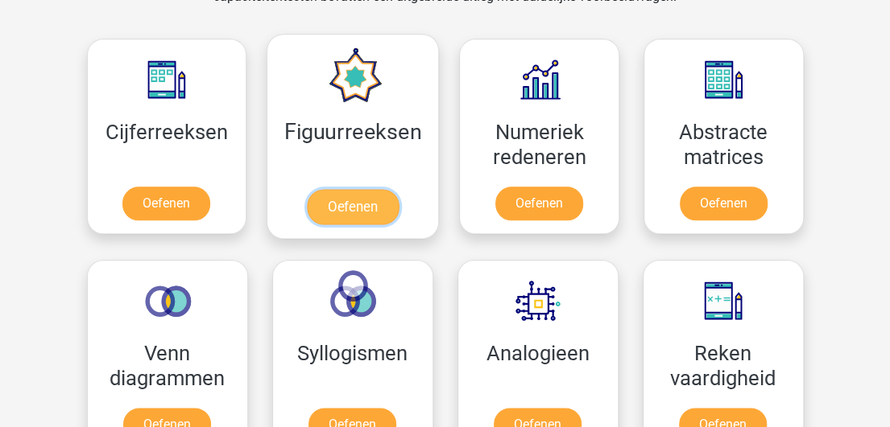
click at [347, 204] on link "Oefenen" at bounding box center [353, 206] width 92 height 35
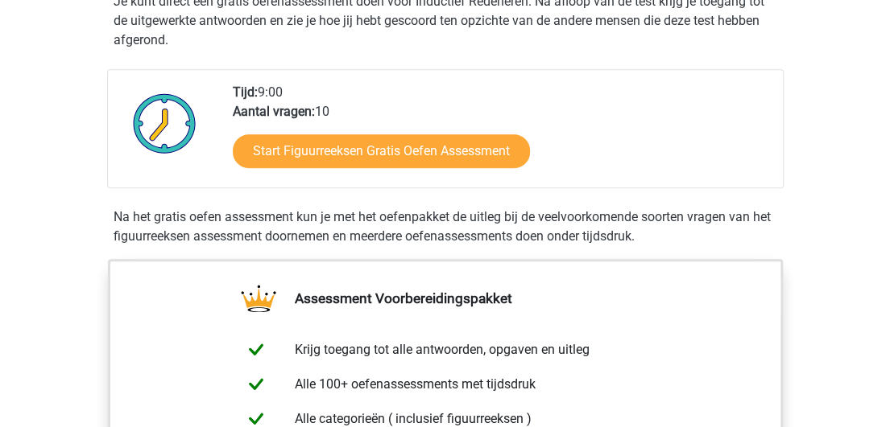
scroll to position [347, 0]
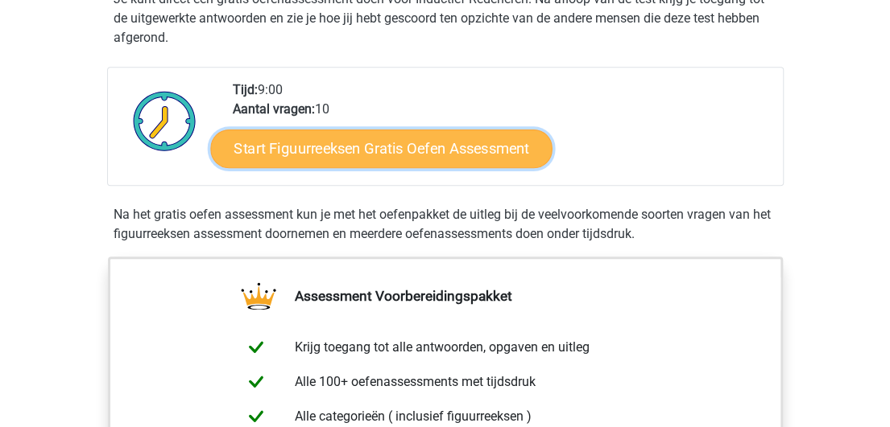
click at [356, 144] on link "Start Figuurreeksen Gratis Oefen Assessment" at bounding box center [380, 148] width 341 height 39
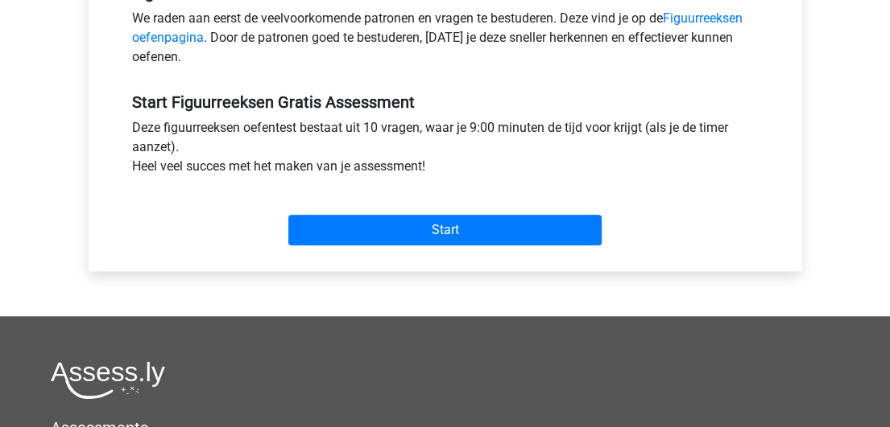
scroll to position [541, 0]
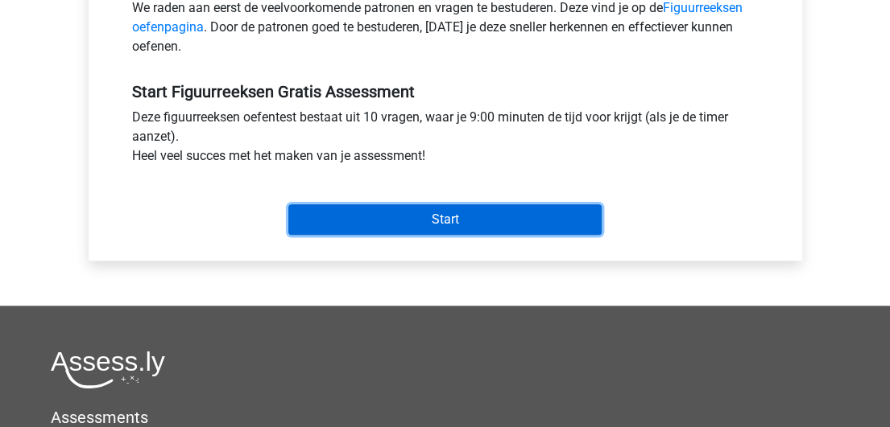
click at [470, 212] on input "Start" at bounding box center [444, 219] width 313 height 31
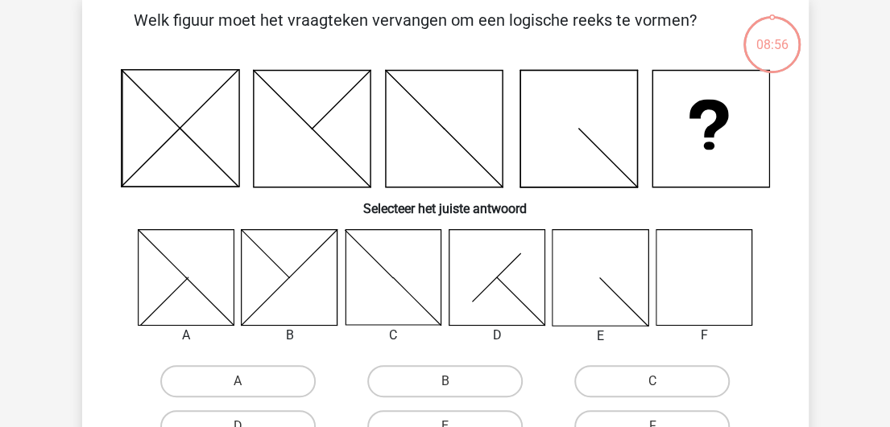
scroll to position [97, 0]
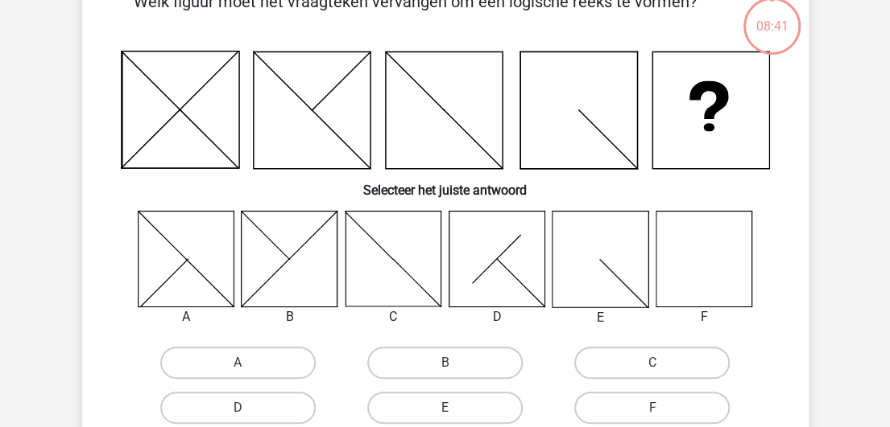
click at [709, 255] on icon at bounding box center [703, 259] width 96 height 96
click at [667, 407] on label "F" at bounding box center [651, 408] width 155 height 32
click at [663, 408] on input "F" at bounding box center [657, 413] width 10 height 10
radio input "true"
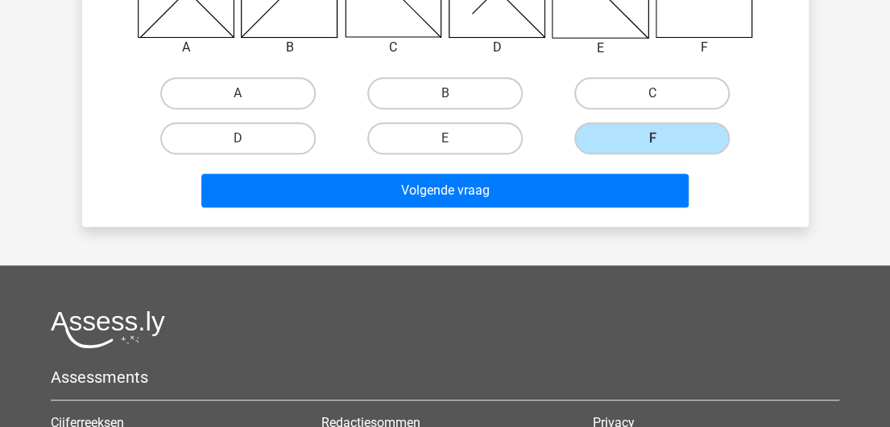
scroll to position [372, 0]
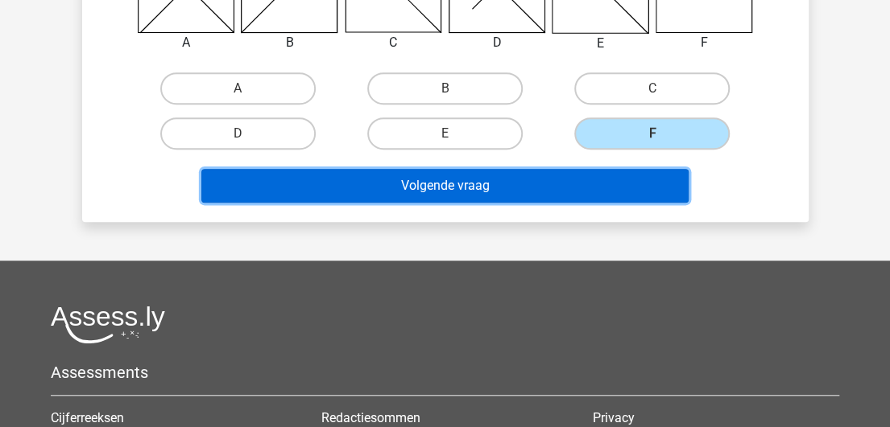
click at [502, 186] on button "Volgende vraag" at bounding box center [444, 186] width 487 height 34
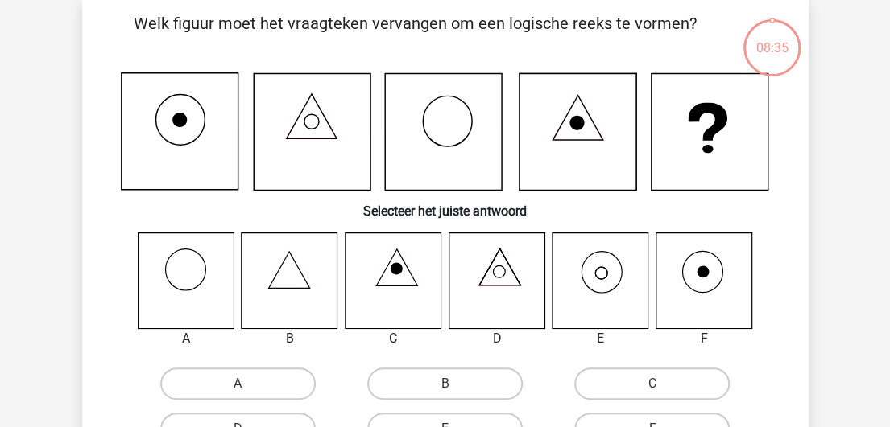
scroll to position [74, 0]
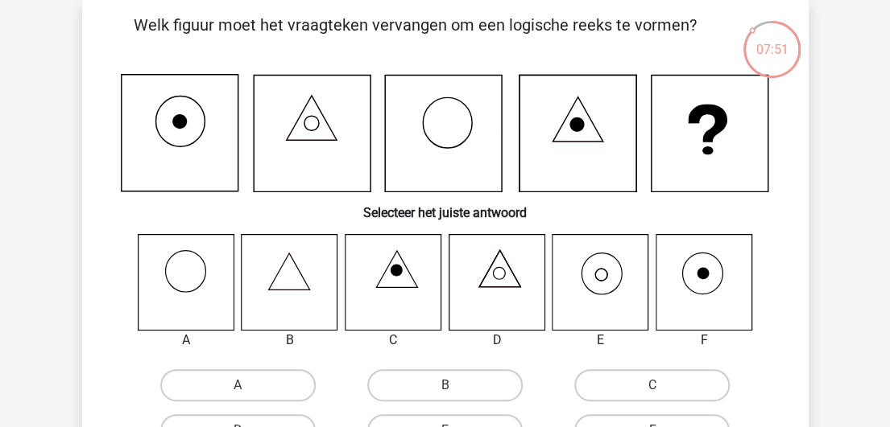
click at [660, 97] on icon at bounding box center [709, 134] width 117 height 117
click at [617, 260] on icon at bounding box center [602, 274] width 40 height 42
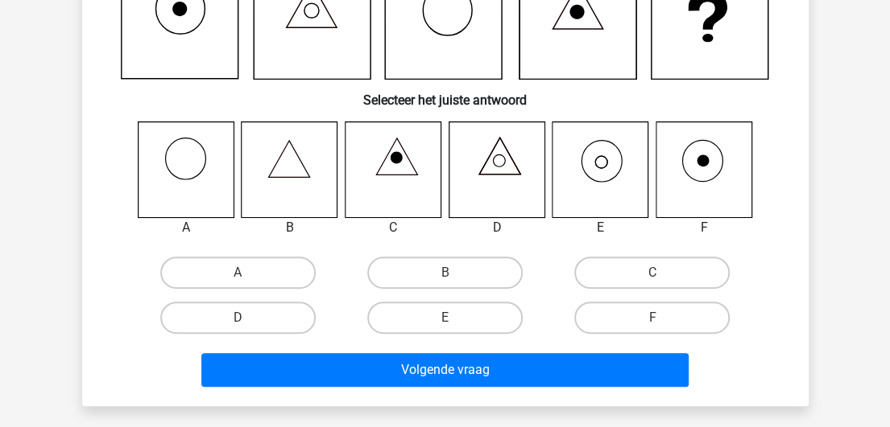
scroll to position [230, 0]
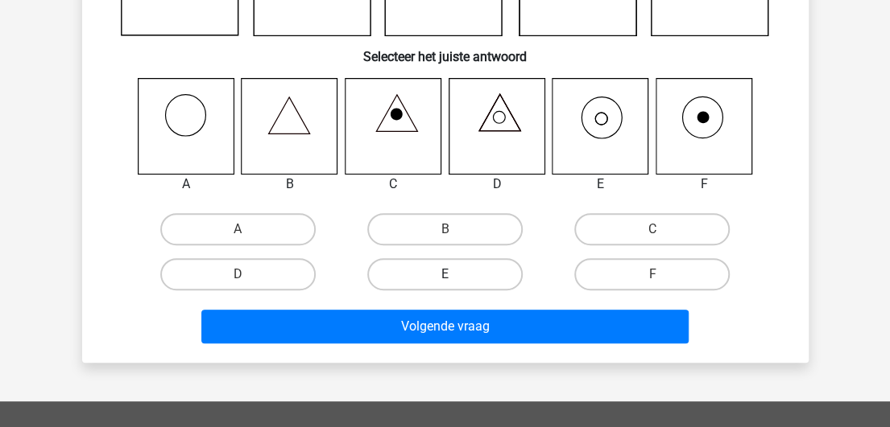
click at [469, 272] on label "E" at bounding box center [444, 274] width 155 height 32
click at [455, 275] on input "E" at bounding box center [449, 280] width 10 height 10
radio input "true"
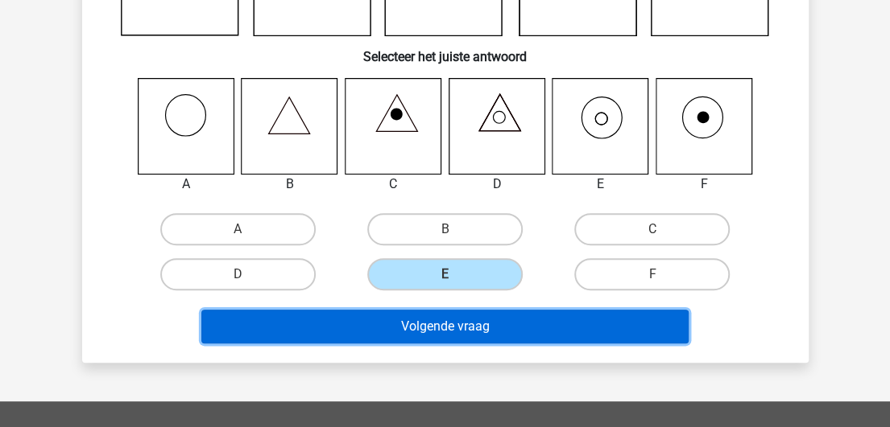
click at [492, 323] on button "Volgende vraag" at bounding box center [444, 327] width 487 height 34
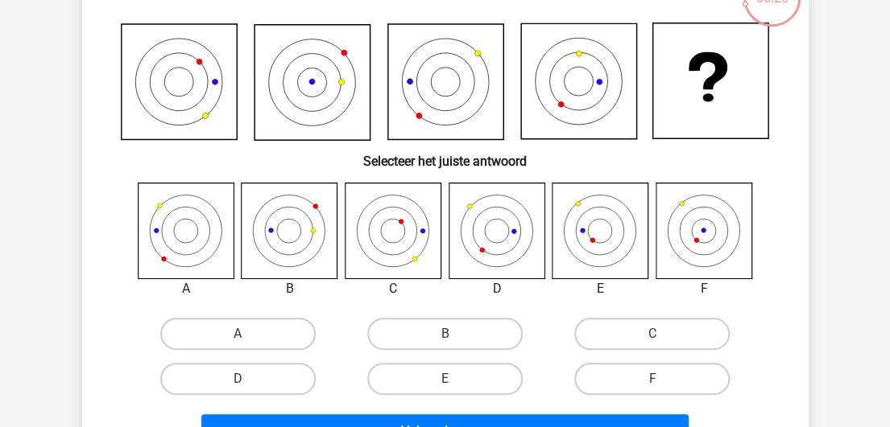
scroll to position [105, 0]
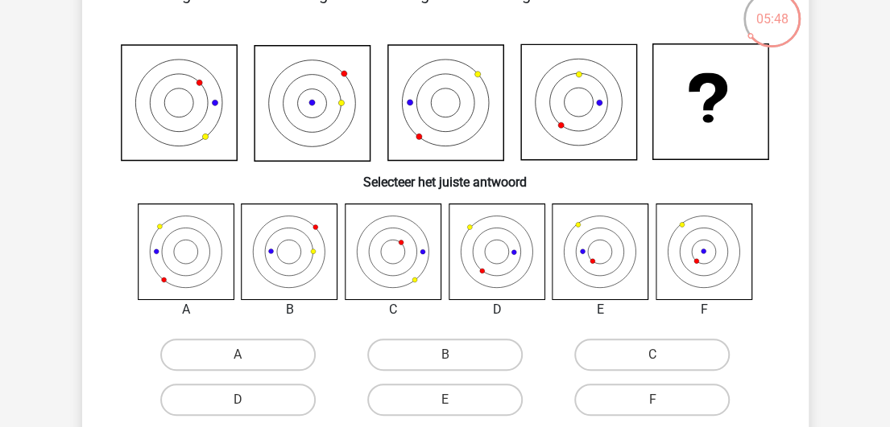
click at [605, 245] on icon at bounding box center [600, 252] width 96 height 96
click at [452, 394] on label "E" at bounding box center [444, 400] width 155 height 32
click at [452, 400] on input "E" at bounding box center [449, 405] width 10 height 10
radio input "true"
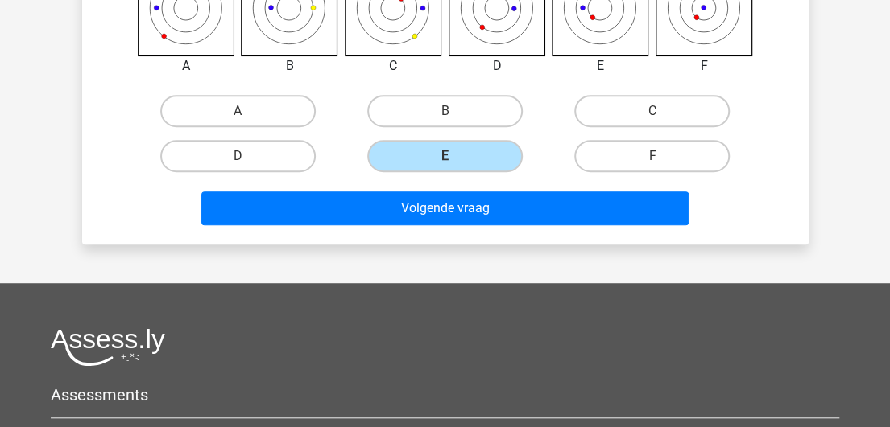
scroll to position [359, 0]
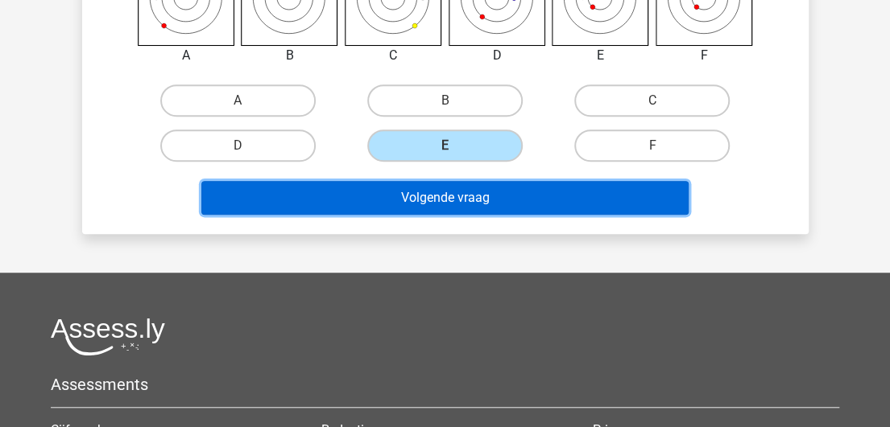
click at [552, 196] on button "Volgende vraag" at bounding box center [444, 198] width 487 height 34
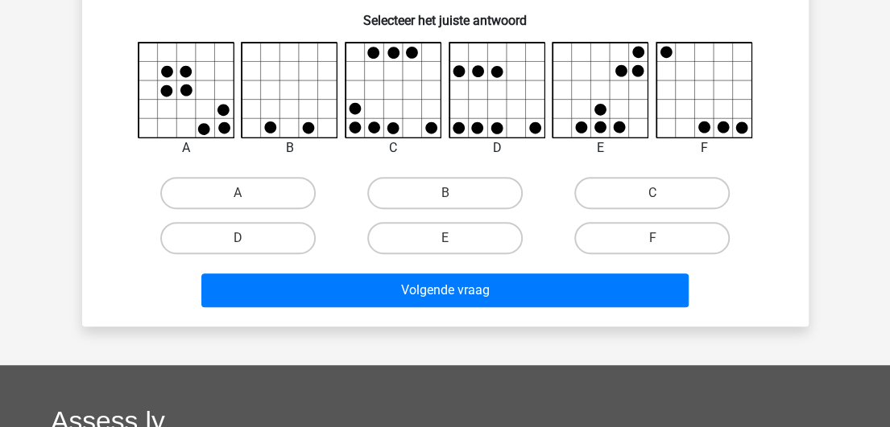
scroll to position [257, 0]
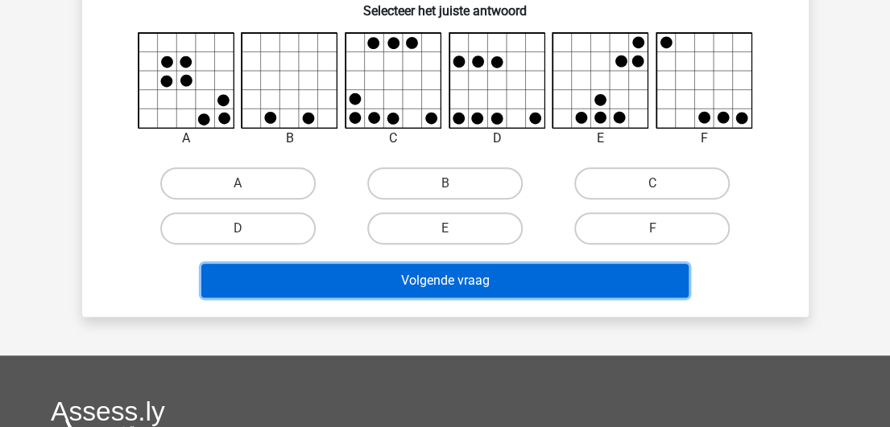
click at [478, 276] on button "Volgende vraag" at bounding box center [444, 281] width 487 height 34
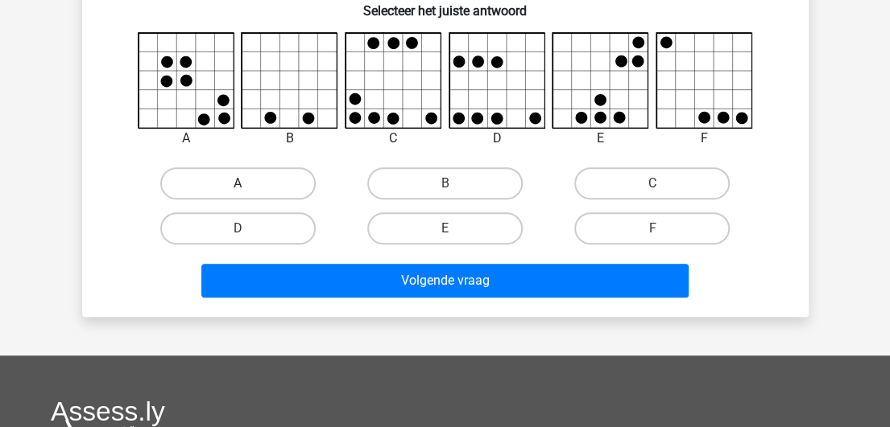
click at [271, 186] on label "A" at bounding box center [237, 183] width 155 height 32
click at [248, 186] on input "A" at bounding box center [242, 189] width 10 height 10
radio input "true"
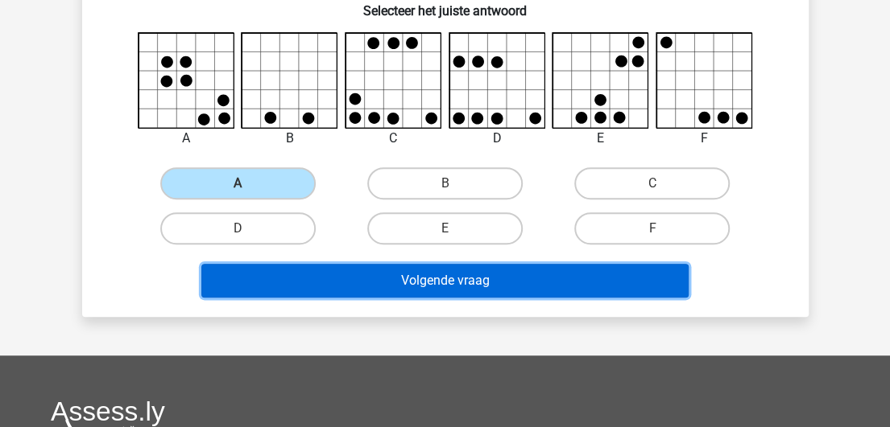
click at [423, 281] on button "Volgende vraag" at bounding box center [444, 281] width 487 height 34
click at [528, 279] on button "Volgende vraag" at bounding box center [444, 281] width 487 height 34
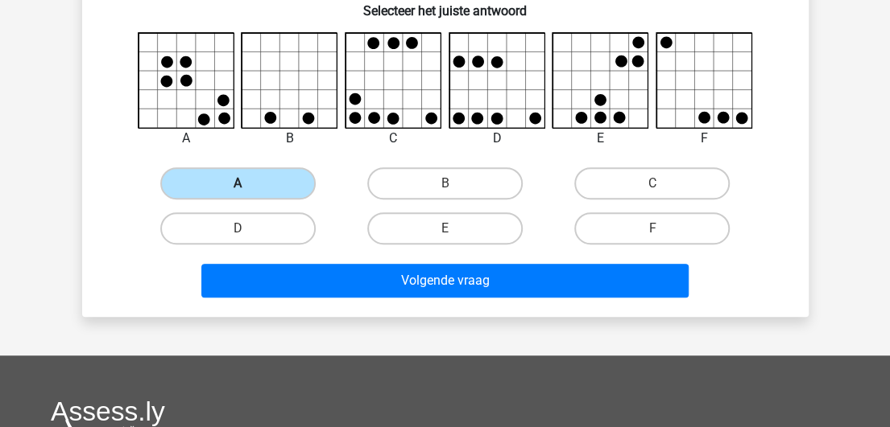
click at [262, 181] on label "A" at bounding box center [237, 183] width 155 height 32
click at [248, 184] on input "A" at bounding box center [242, 189] width 10 height 10
click at [262, 181] on label "A" at bounding box center [237, 183] width 155 height 32
click at [248, 184] on input "A" at bounding box center [242, 189] width 10 height 10
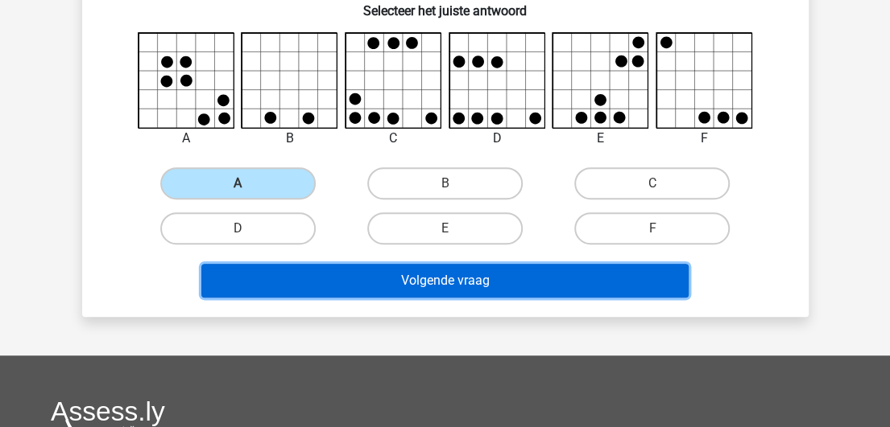
click at [499, 283] on button "Volgende vraag" at bounding box center [444, 281] width 487 height 34
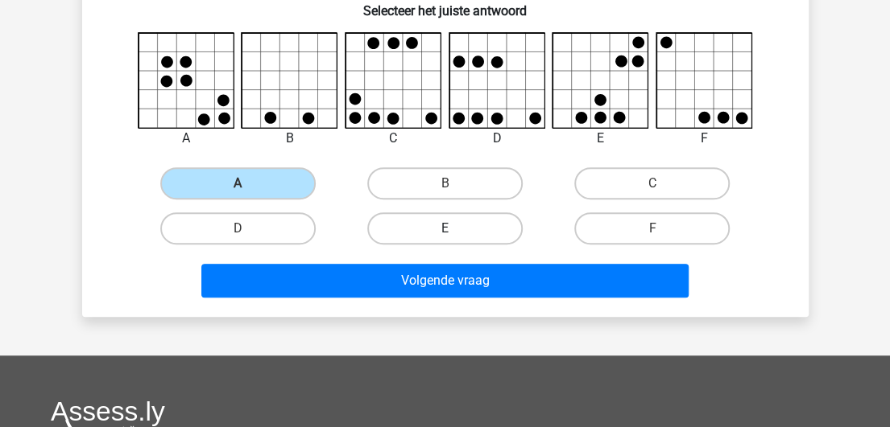
click at [494, 235] on label "E" at bounding box center [444, 229] width 155 height 32
click at [455, 235] on input "E" at bounding box center [449, 234] width 10 height 10
radio input "true"
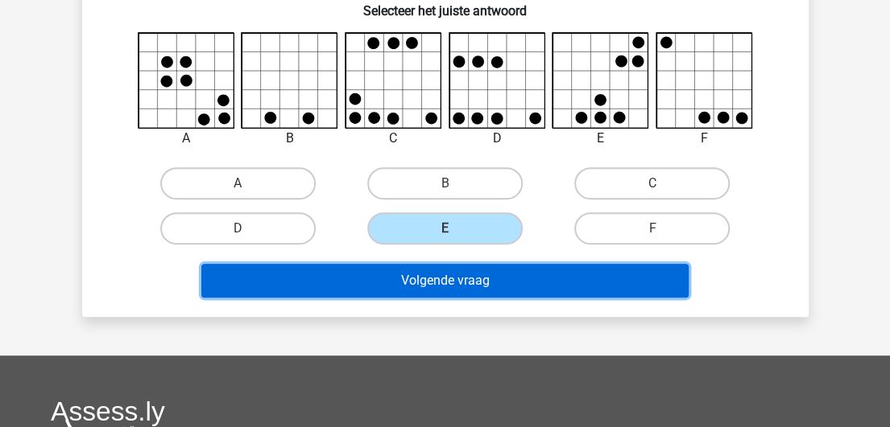
click at [494, 283] on button "Volgende vraag" at bounding box center [444, 281] width 487 height 34
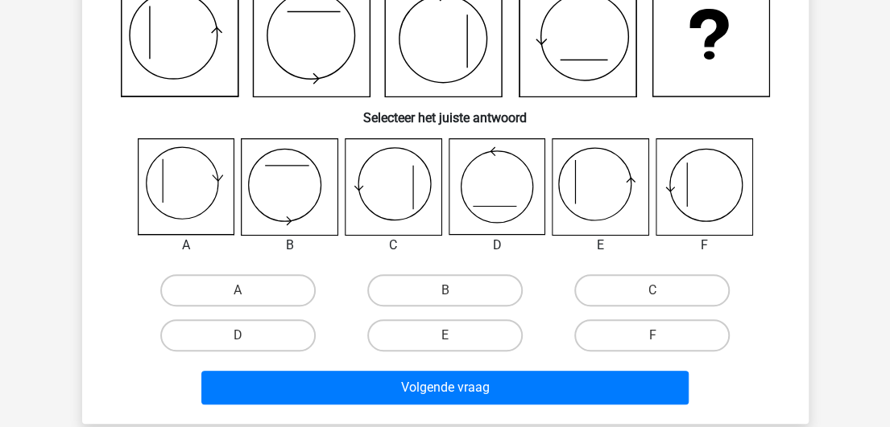
scroll to position [173, 0]
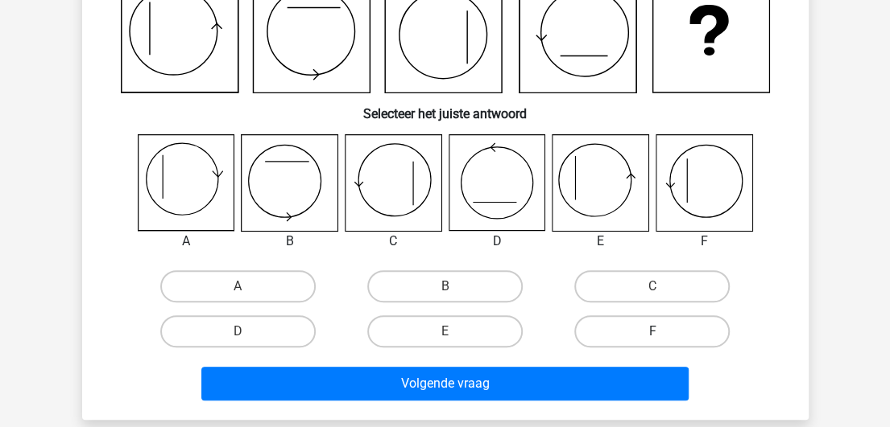
click at [681, 328] on label "F" at bounding box center [651, 332] width 155 height 32
click at [663, 332] on input "F" at bounding box center [657, 337] width 10 height 10
radio input "true"
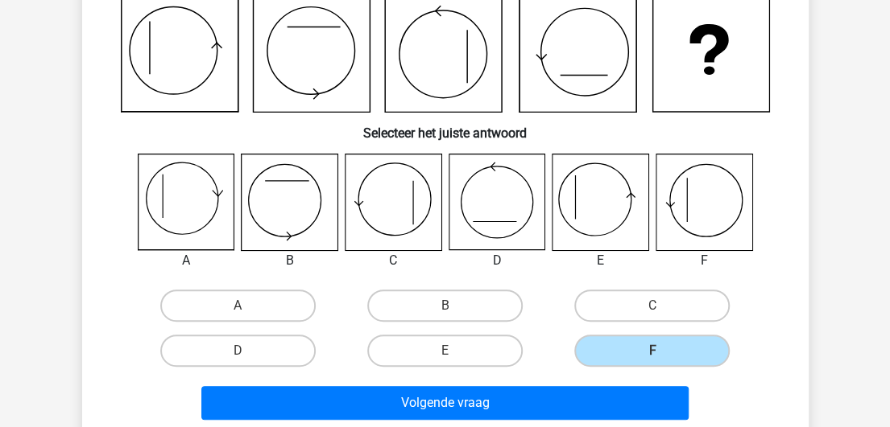
scroll to position [147, 0]
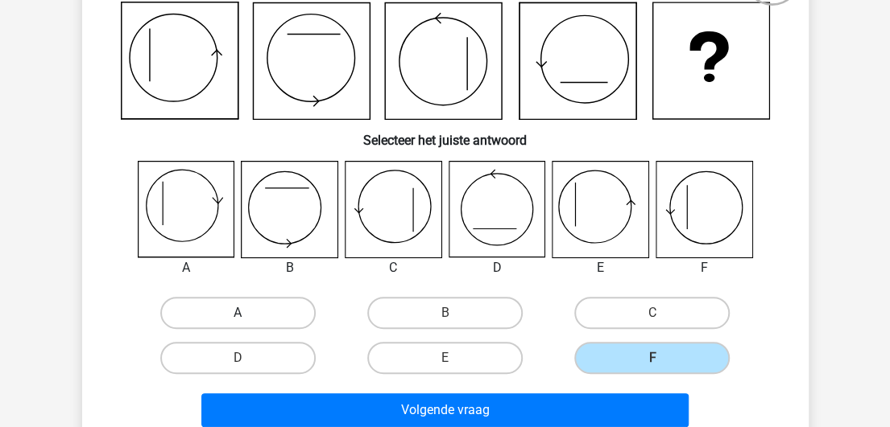
click at [226, 311] on label "A" at bounding box center [237, 313] width 155 height 32
click at [237, 313] on input "A" at bounding box center [242, 318] width 10 height 10
radio input "true"
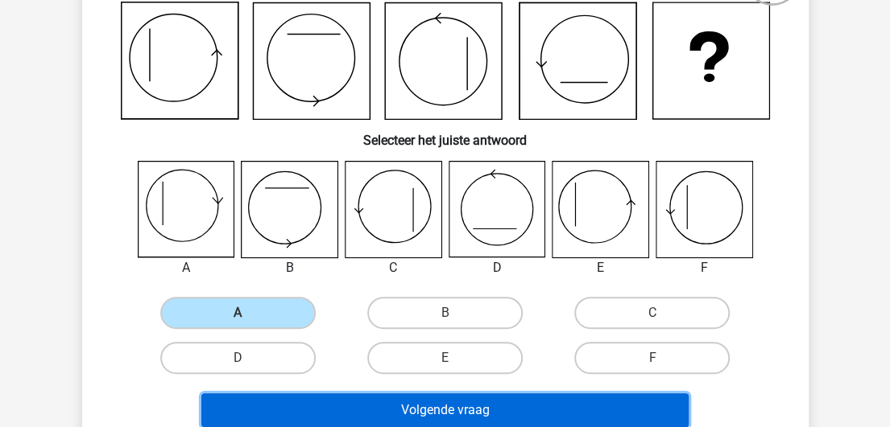
click at [376, 405] on button "Volgende vraag" at bounding box center [444, 411] width 487 height 34
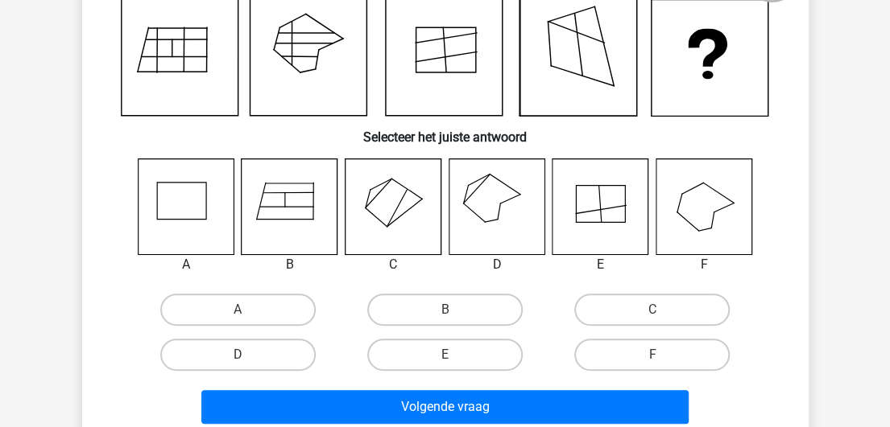
scroll to position [153, 0]
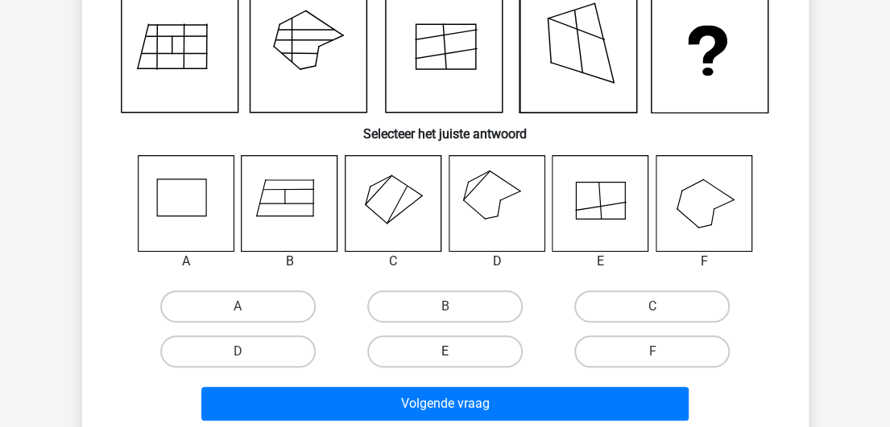
click at [487, 353] on label "E" at bounding box center [444, 352] width 155 height 32
click at [455, 353] on input "E" at bounding box center [449, 357] width 10 height 10
radio input "true"
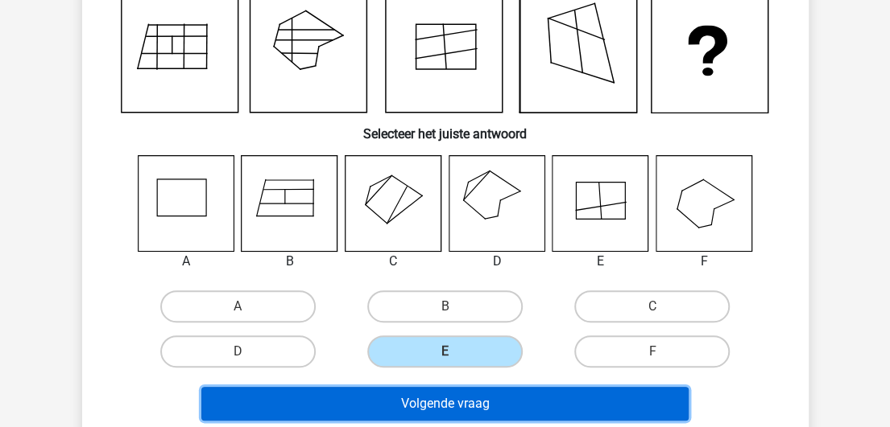
click at [499, 404] on button "Volgende vraag" at bounding box center [444, 404] width 487 height 34
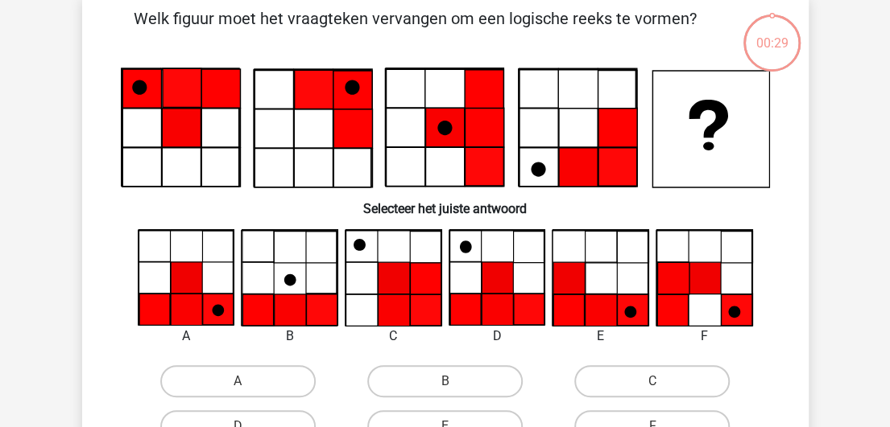
scroll to position [74, 0]
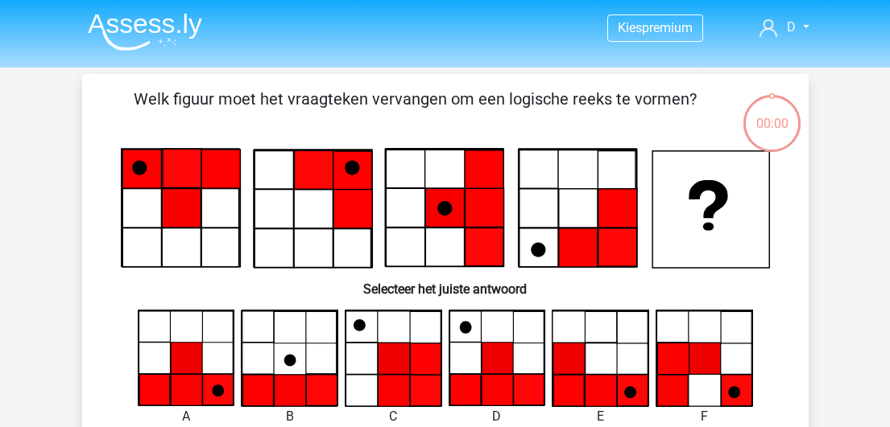
scroll to position [74, 0]
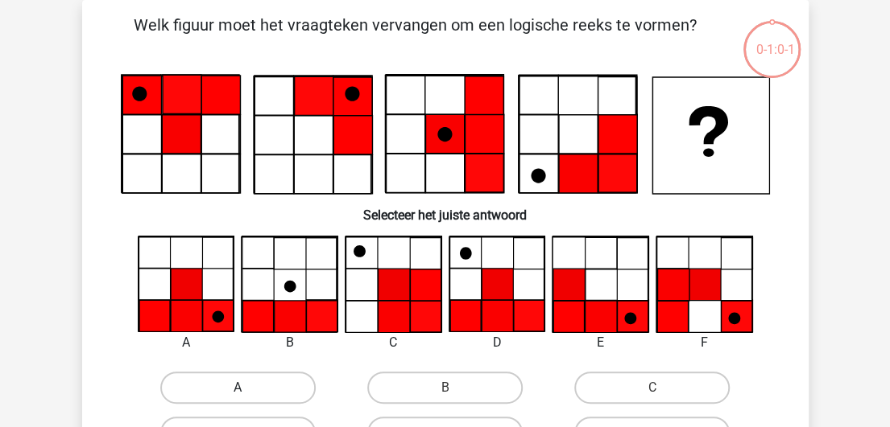
click at [266, 384] on label "A" at bounding box center [237, 388] width 155 height 32
click at [248, 388] on input "A" at bounding box center [242, 393] width 10 height 10
radio input "true"
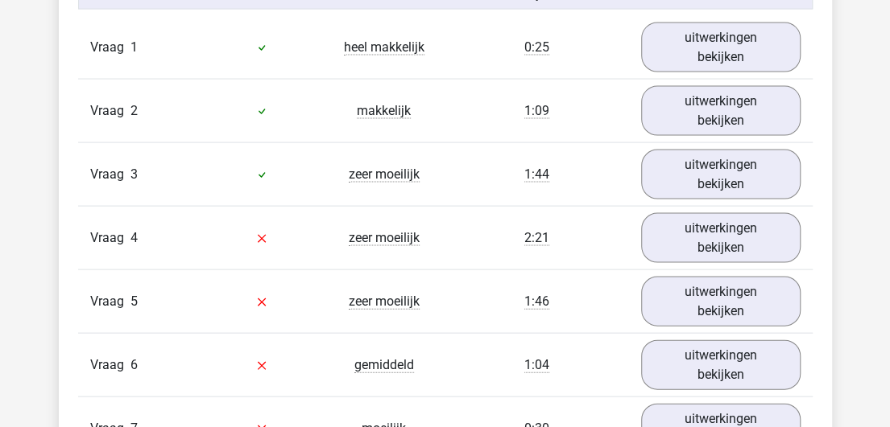
scroll to position [1344, 0]
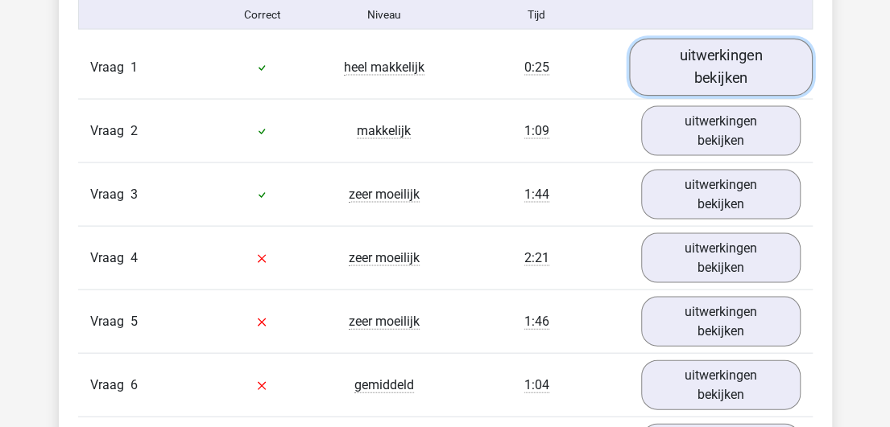
click at [733, 65] on link "uitwerkingen bekijken" at bounding box center [721, 67] width 184 height 57
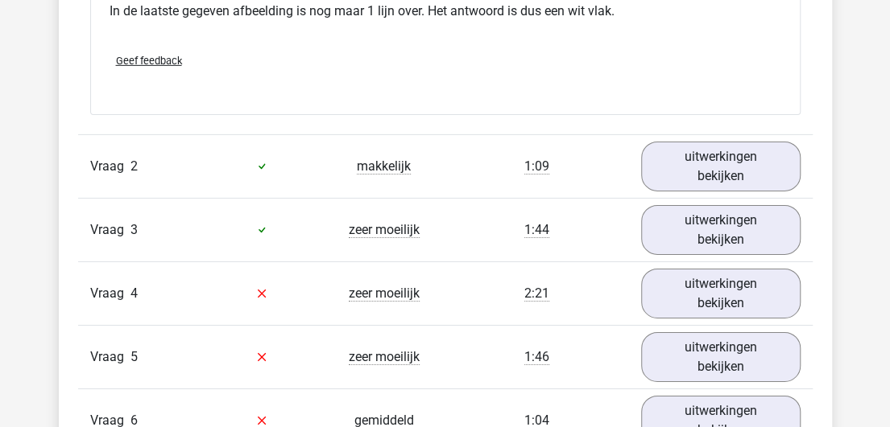
scroll to position [2216, 0]
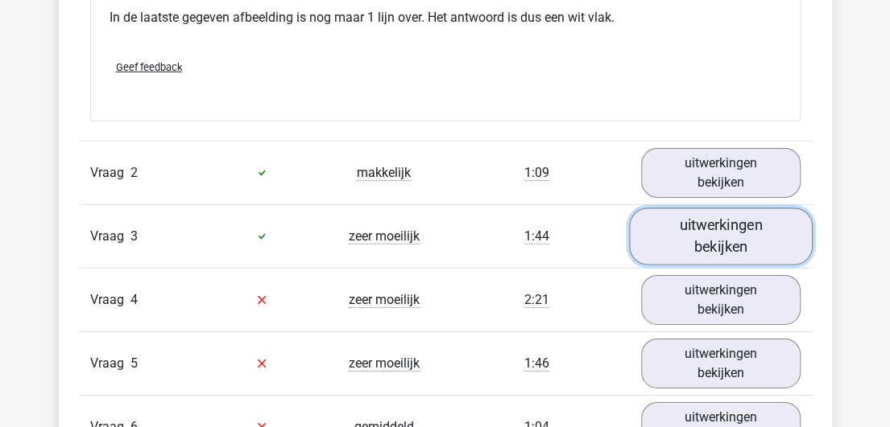
click at [734, 226] on link "uitwerkingen bekijken" at bounding box center [721, 236] width 184 height 57
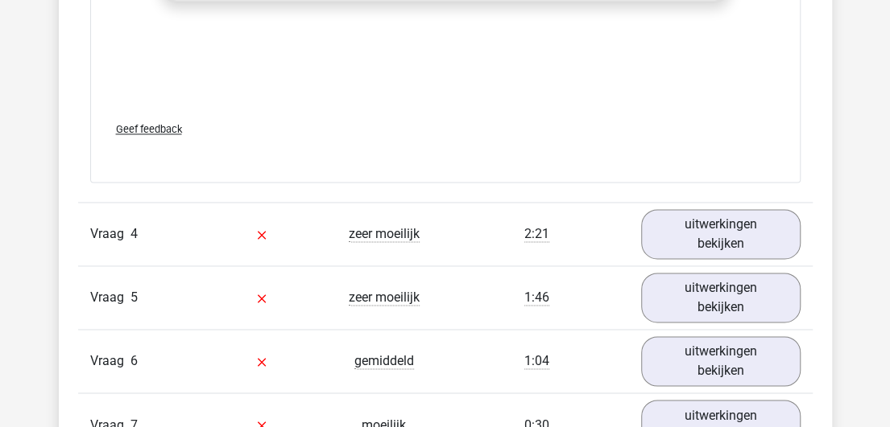
scroll to position [3604, 0]
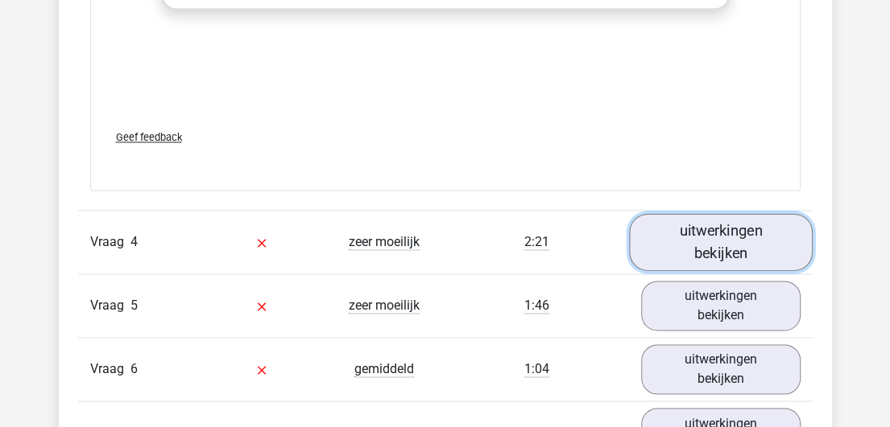
click at [742, 231] on link "uitwerkingen bekijken" at bounding box center [721, 241] width 184 height 57
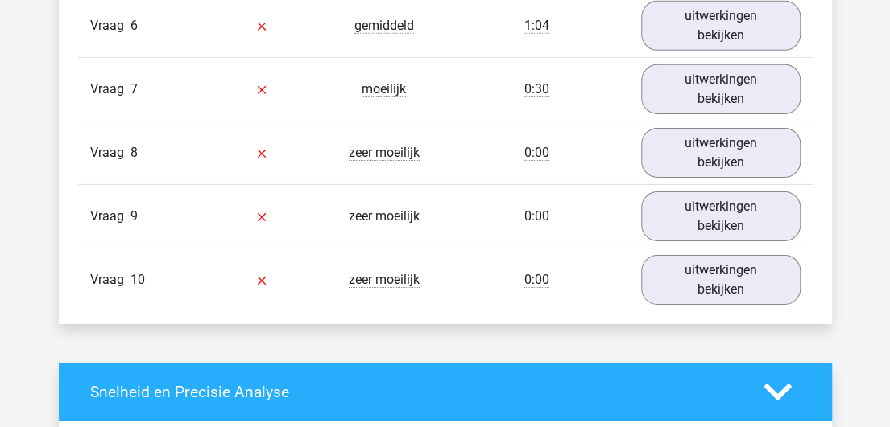
scroll to position [4940, 0]
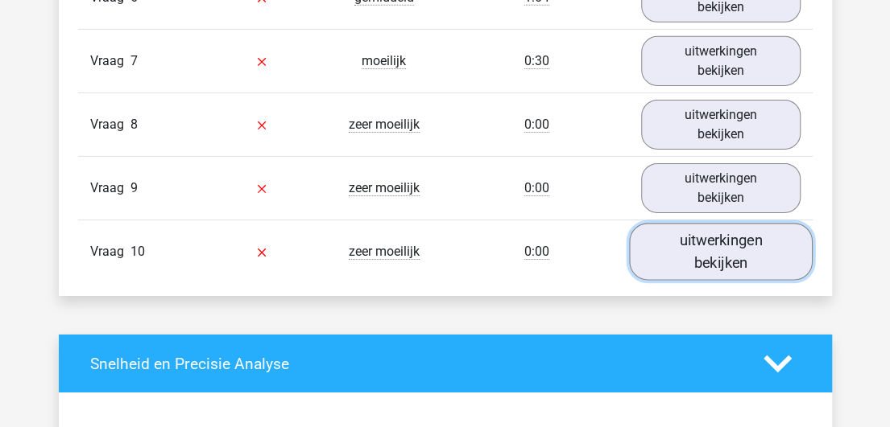
click at [721, 242] on link "uitwerkingen bekijken" at bounding box center [721, 252] width 184 height 57
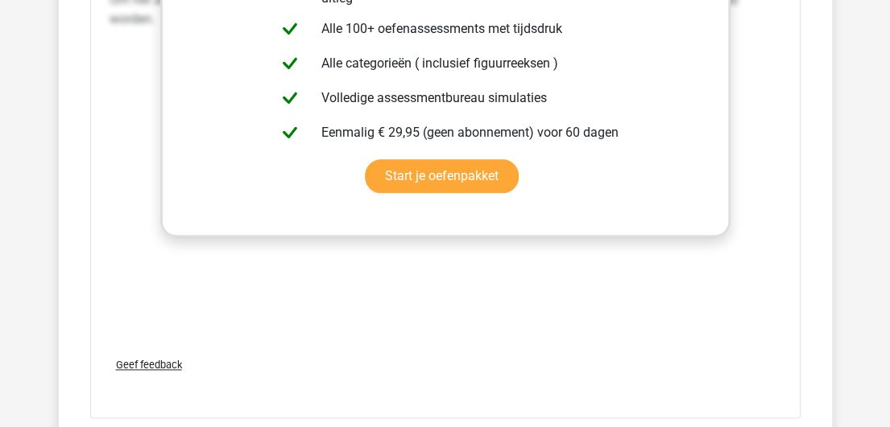
scroll to position [5974, 0]
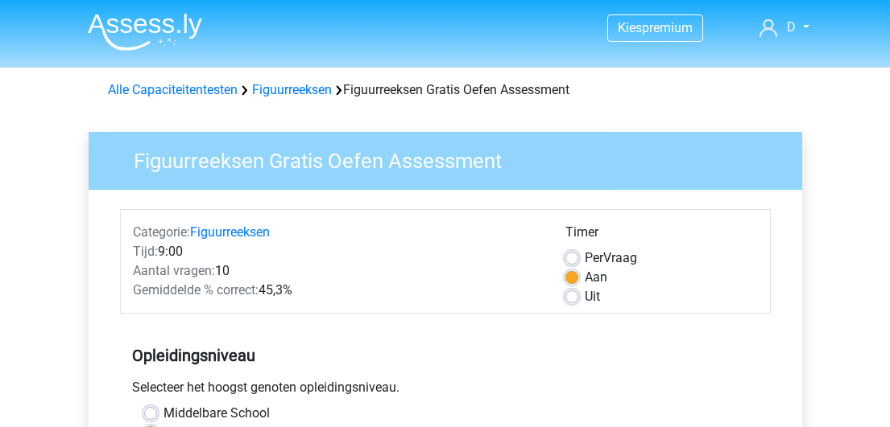
scroll to position [541, 0]
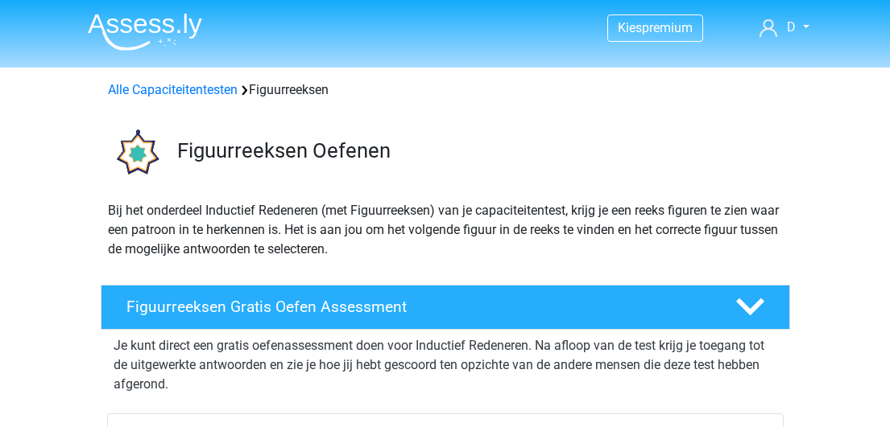
scroll to position [347, 0]
